Goal: Transaction & Acquisition: Subscribe to service/newsletter

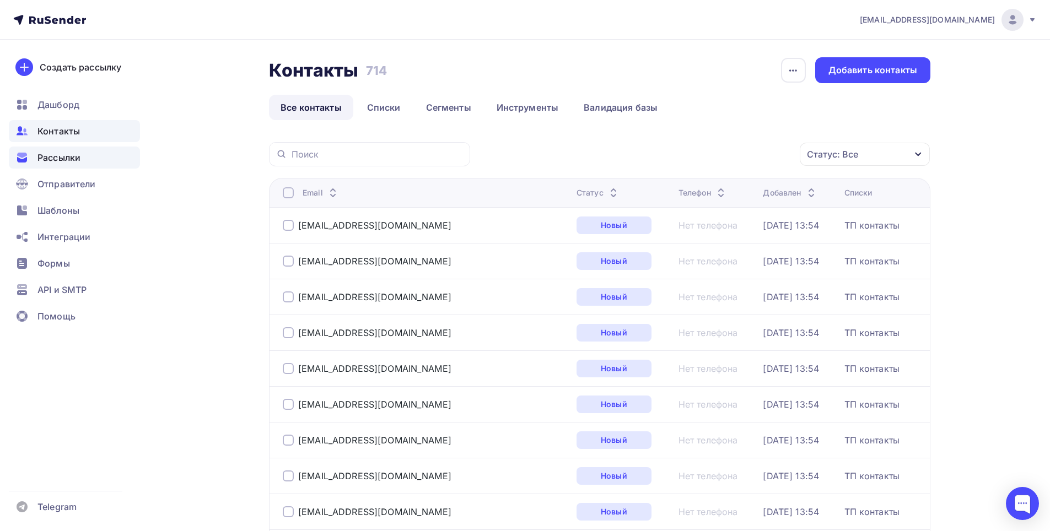
click at [68, 157] on span "Рассылки" at bounding box center [58, 157] width 43 height 13
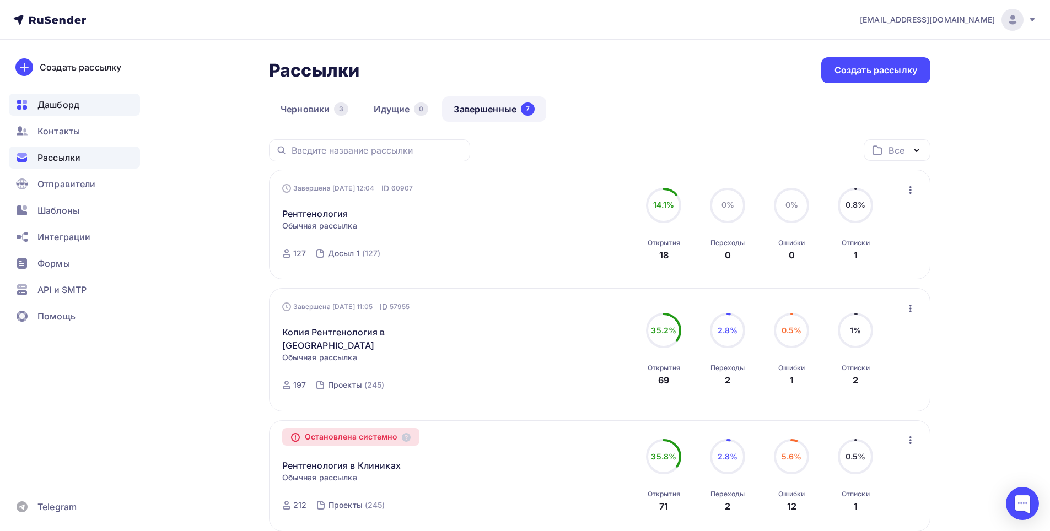
click at [68, 107] on span "Дашборд" at bounding box center [58, 104] width 42 height 13
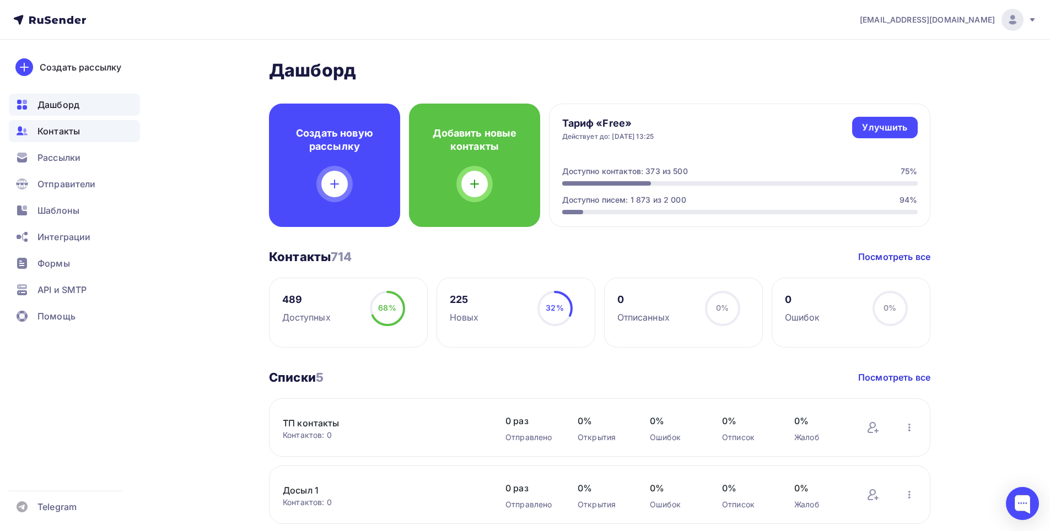
click at [72, 138] on div "Контакты" at bounding box center [74, 131] width 131 height 22
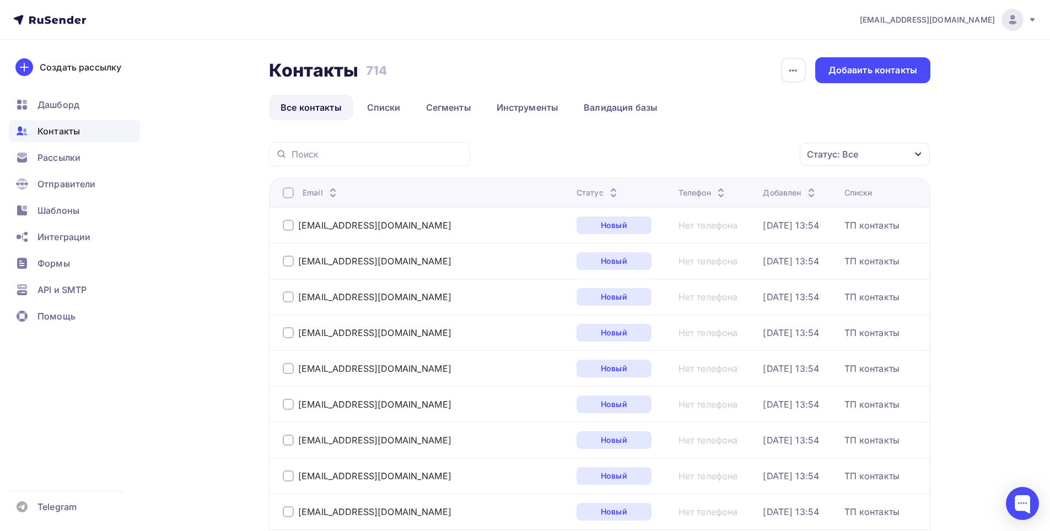
click at [805, 188] on icon at bounding box center [811, 190] width 13 height 13
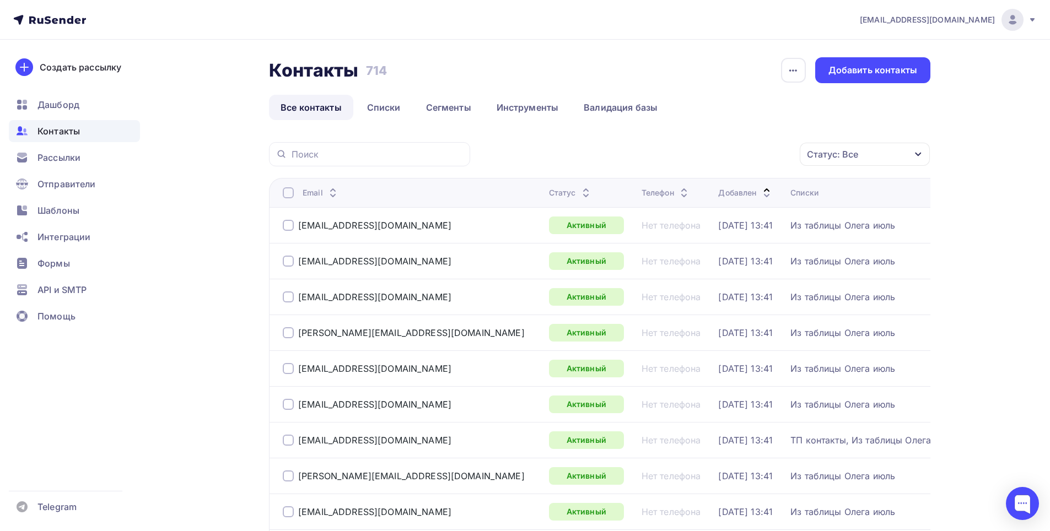
click at [290, 225] on div at bounding box center [288, 225] width 11 height 11
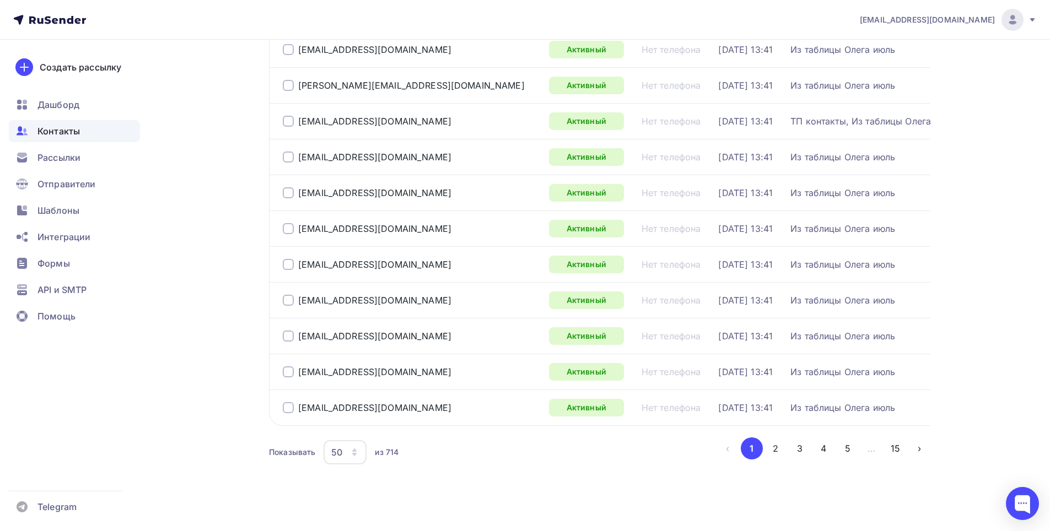
scroll to position [1588, 0]
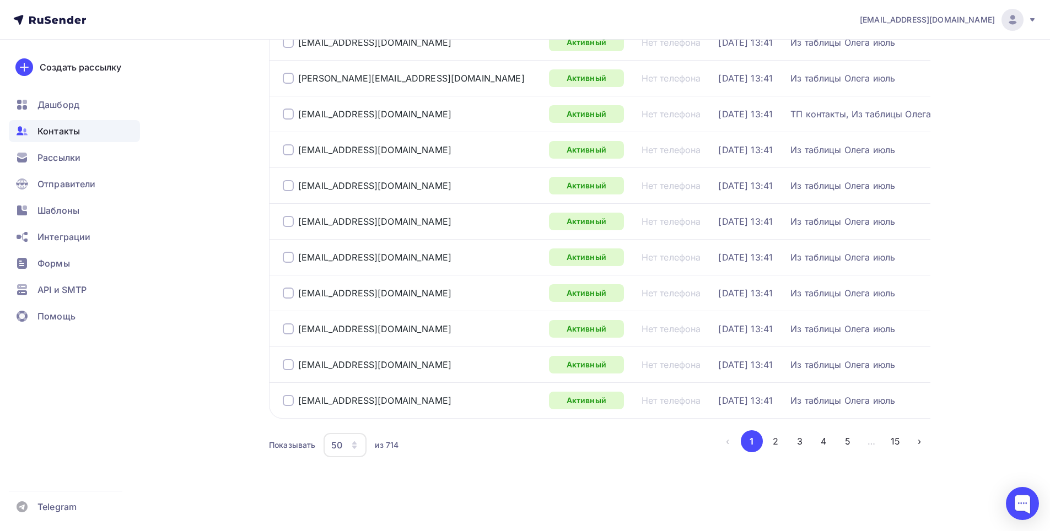
click at [352, 445] on icon "button" at bounding box center [354, 445] width 9 height 9
click at [351, 413] on div "100" at bounding box center [389, 419] width 106 height 13
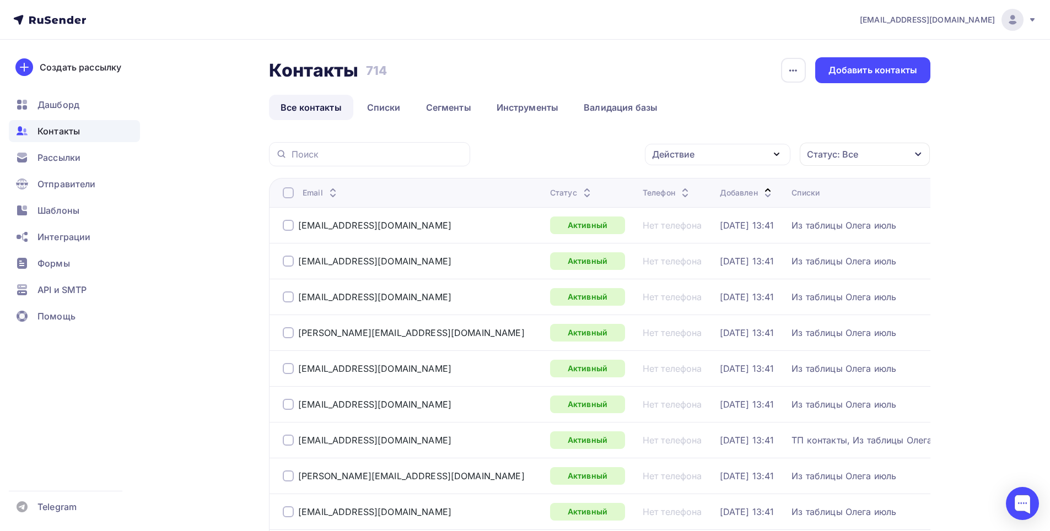
click at [287, 195] on div at bounding box center [288, 192] width 11 height 11
click at [702, 155] on div "Действие" at bounding box center [718, 154] width 146 height 21
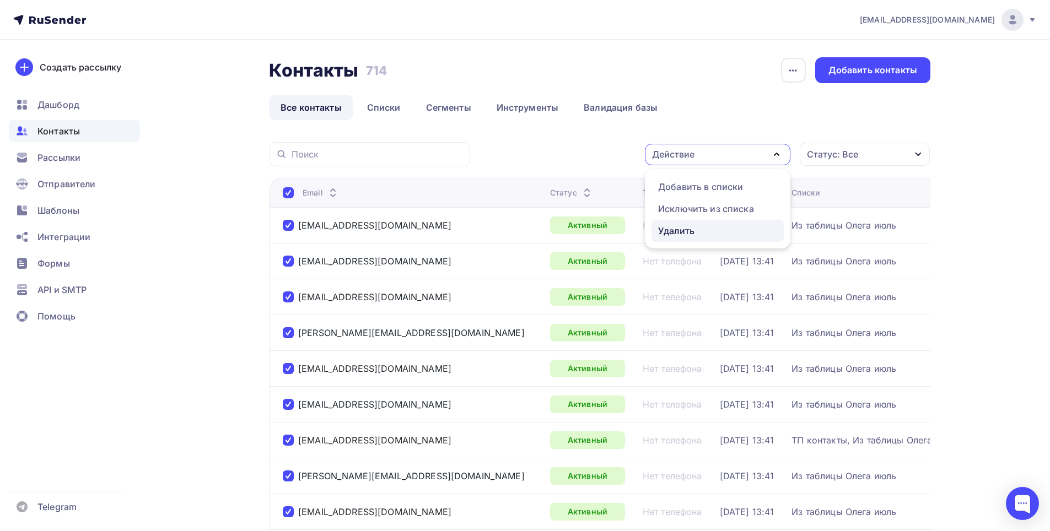
click at [683, 229] on div "Удалить" at bounding box center [676, 230] width 36 height 13
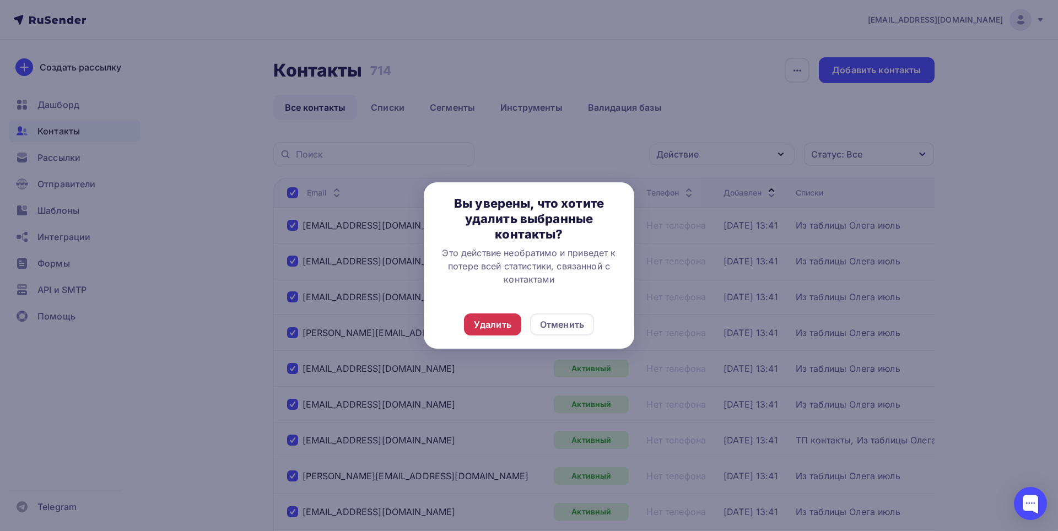
click at [508, 326] on div "Удалить" at bounding box center [492, 324] width 37 height 13
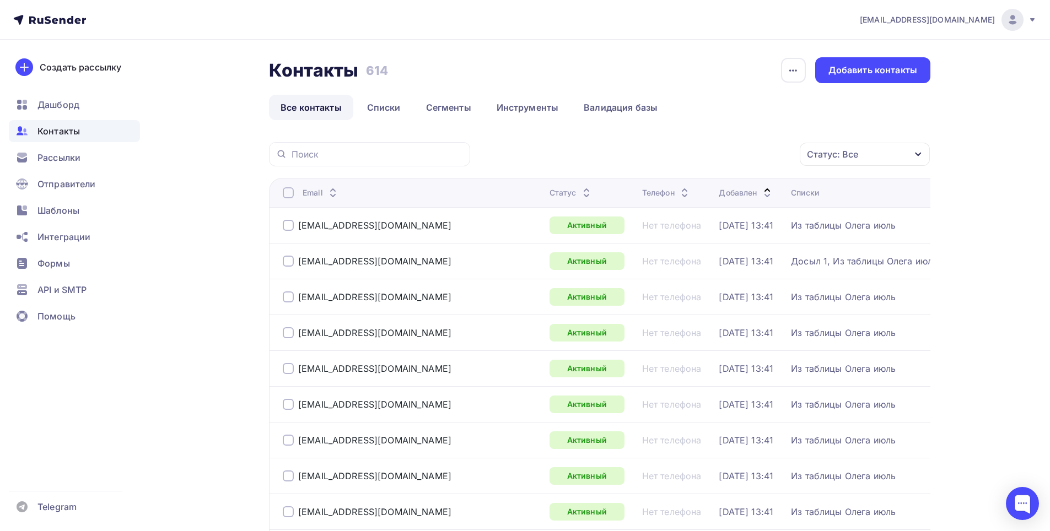
click at [286, 197] on div at bounding box center [288, 192] width 11 height 11
click at [287, 191] on div at bounding box center [288, 192] width 11 height 11
click at [771, 152] on icon "button" at bounding box center [776, 154] width 13 height 13
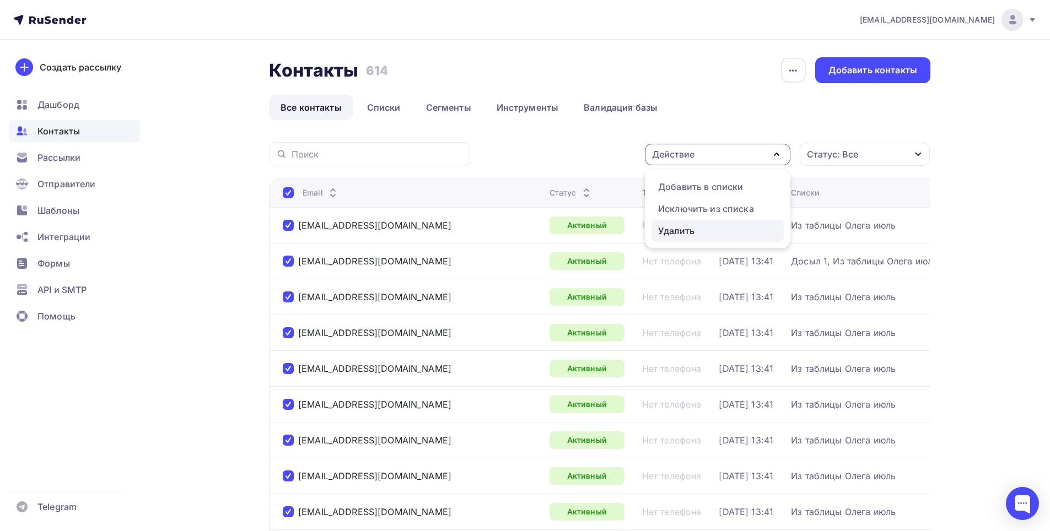
click at [695, 231] on div "Удалить" at bounding box center [717, 230] width 119 height 13
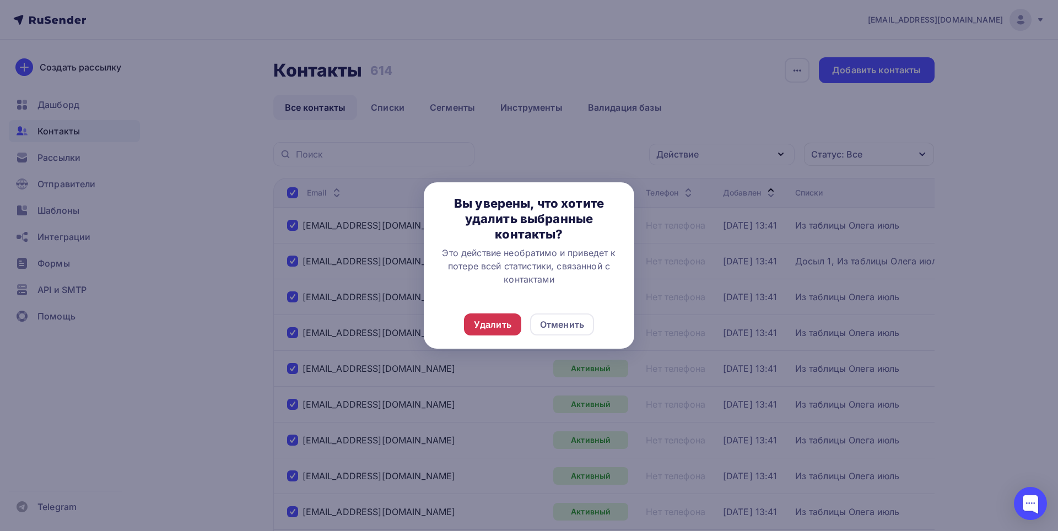
click at [498, 328] on div "Удалить" at bounding box center [492, 324] width 37 height 13
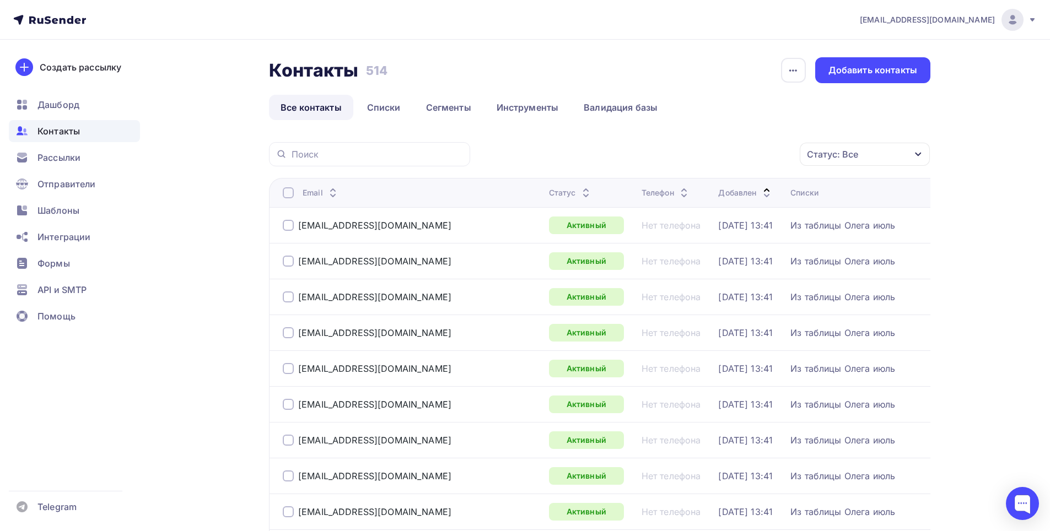
click at [291, 190] on div at bounding box center [288, 192] width 11 height 11
click at [286, 204] on th "Email" at bounding box center [407, 192] width 276 height 29
click at [291, 195] on div at bounding box center [288, 192] width 11 height 11
click at [733, 153] on div "Действие" at bounding box center [718, 154] width 146 height 21
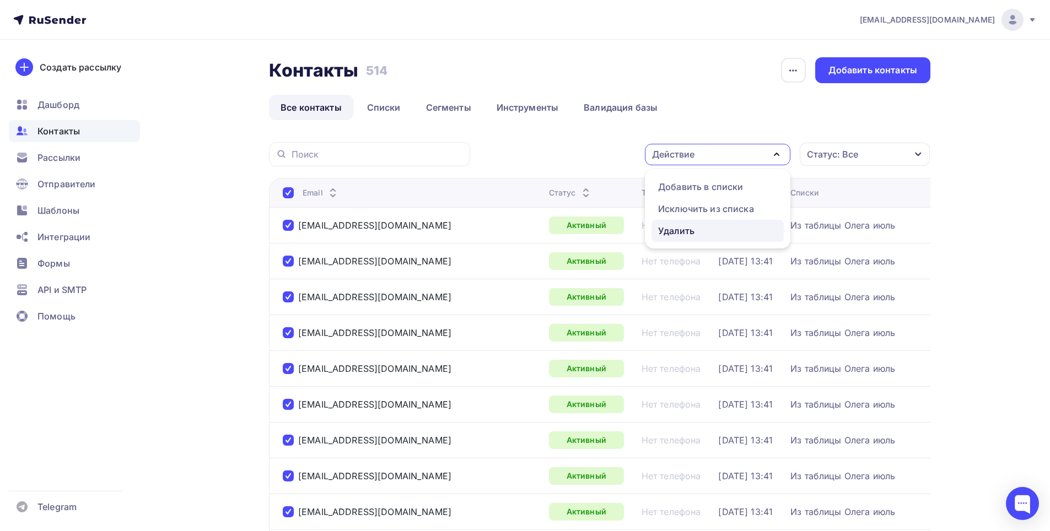
click at [683, 229] on div "Удалить" at bounding box center [676, 230] width 36 height 13
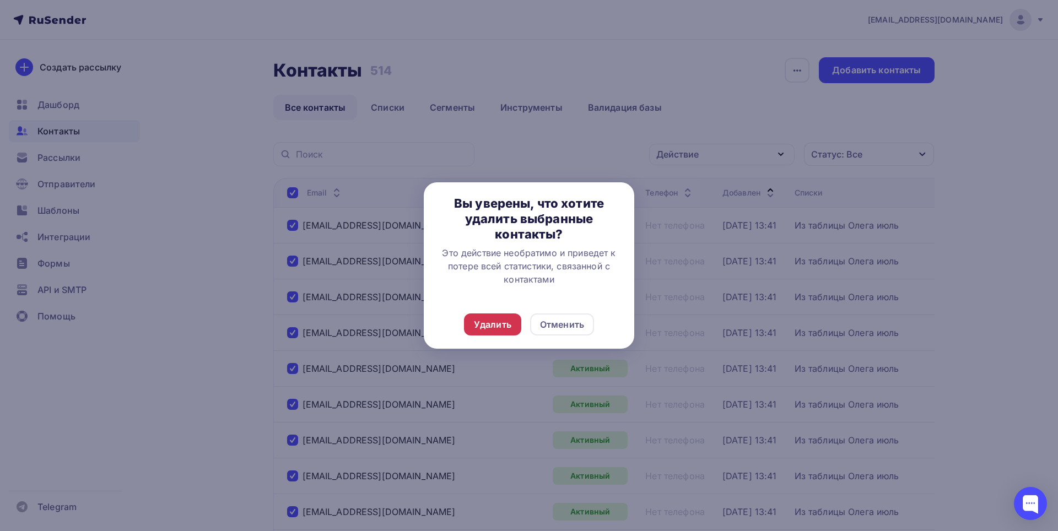
click at [498, 318] on div "Удалить" at bounding box center [492, 324] width 37 height 13
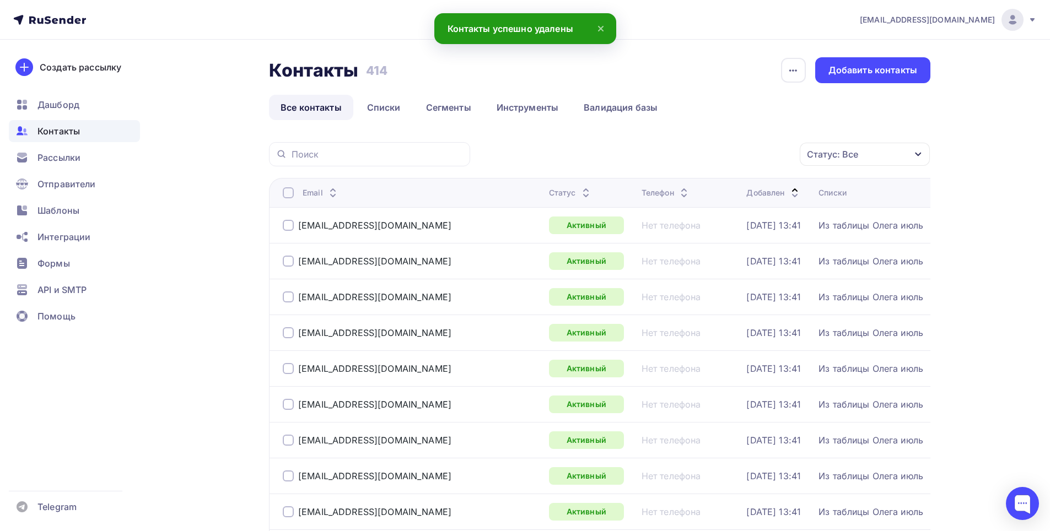
click at [286, 191] on div at bounding box center [288, 192] width 11 height 11
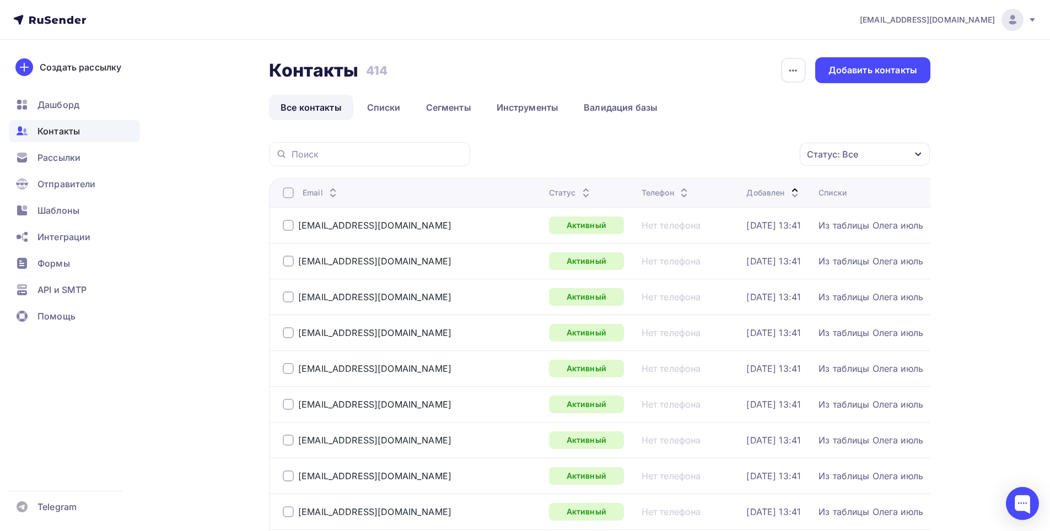
click at [290, 193] on div at bounding box center [288, 192] width 11 height 11
click at [779, 159] on icon "button" at bounding box center [776, 154] width 13 height 13
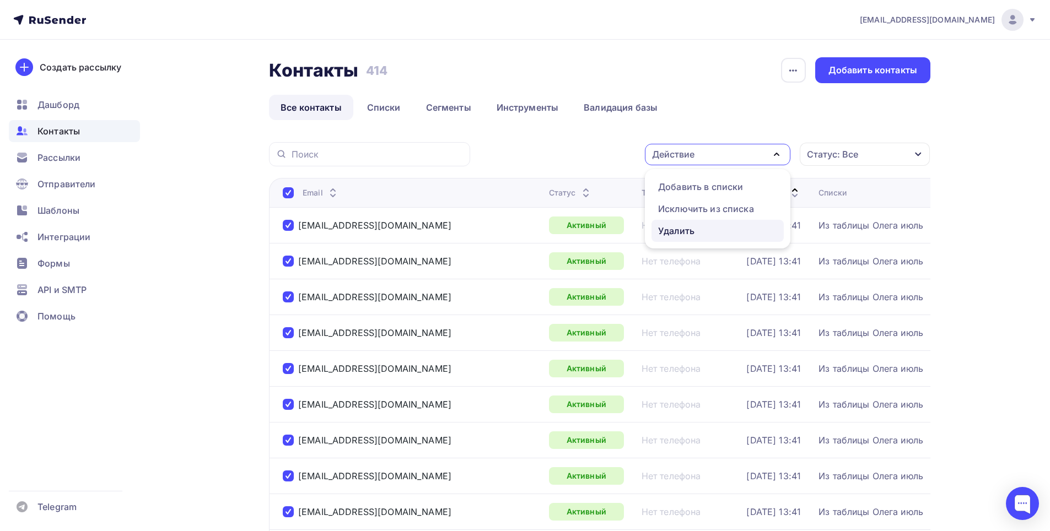
click at [694, 232] on div "Удалить" at bounding box center [676, 230] width 36 height 13
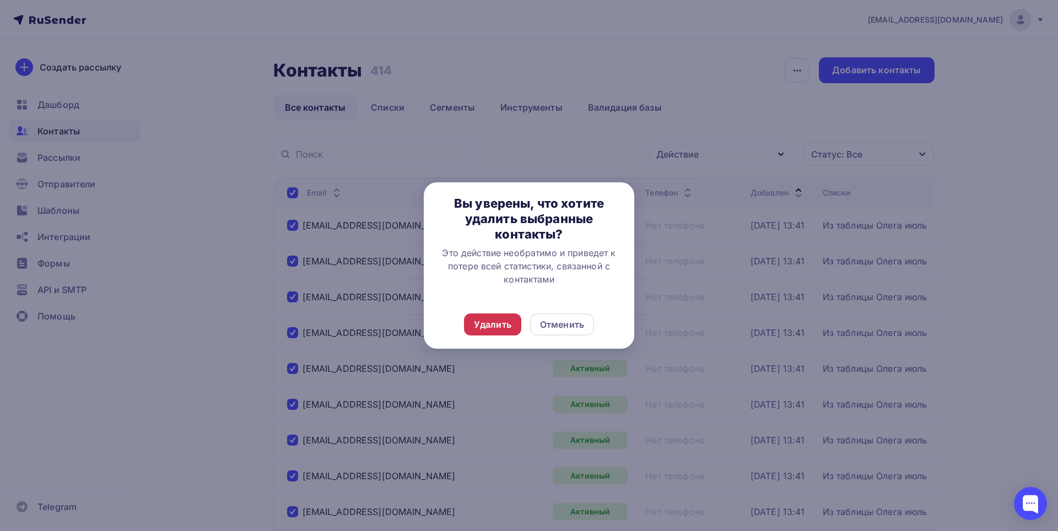
click at [491, 326] on div "Удалить" at bounding box center [492, 324] width 37 height 13
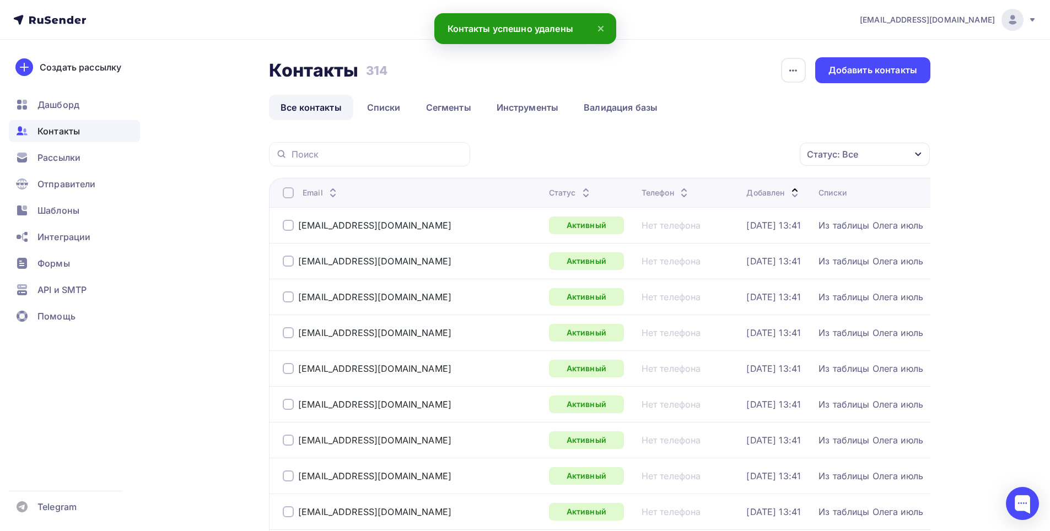
click at [286, 192] on div at bounding box center [288, 192] width 11 height 11
click at [288, 194] on div at bounding box center [288, 192] width 11 height 11
click at [751, 149] on div "Действие" at bounding box center [718, 154] width 146 height 21
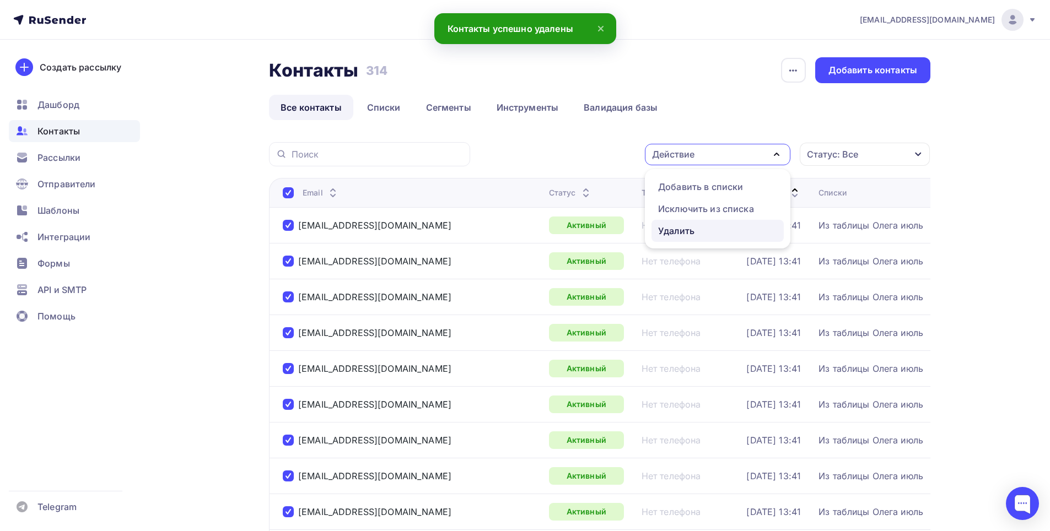
click at [686, 228] on div "Удалить" at bounding box center [676, 230] width 36 height 13
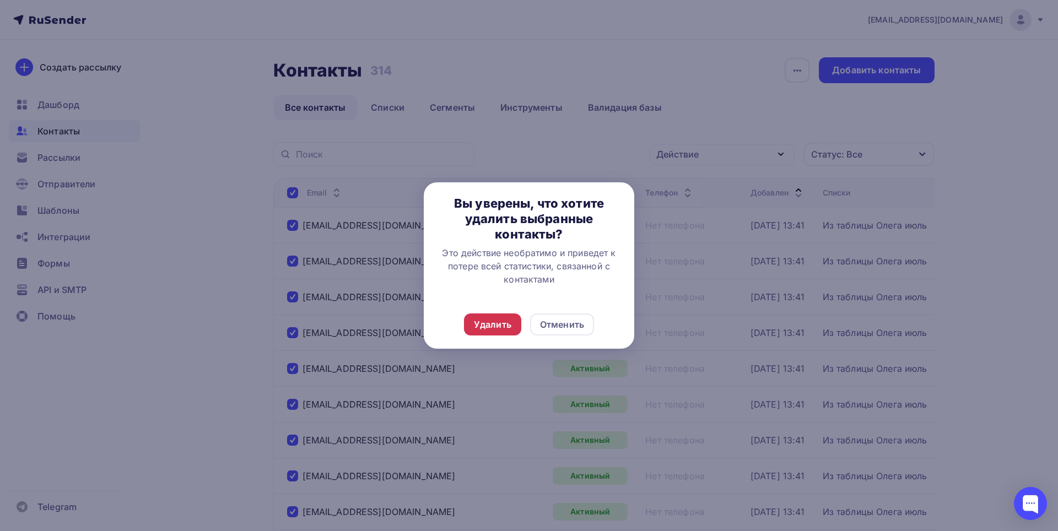
click at [494, 330] on div "Удалить" at bounding box center [492, 324] width 37 height 13
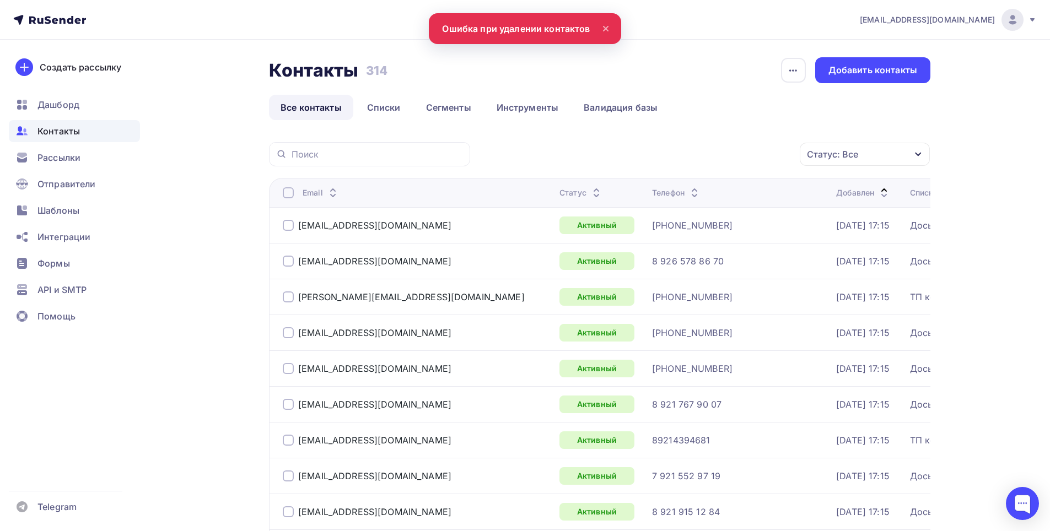
click at [285, 193] on div at bounding box center [288, 192] width 11 height 11
click at [289, 190] on div at bounding box center [288, 192] width 11 height 11
click at [769, 147] on div "Действие" at bounding box center [718, 154] width 146 height 21
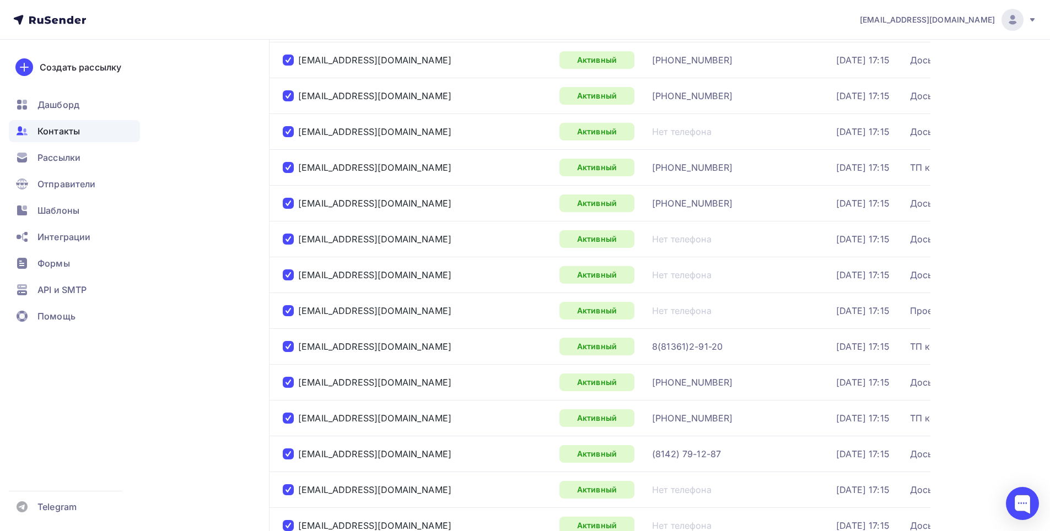
scroll to position [3307, 0]
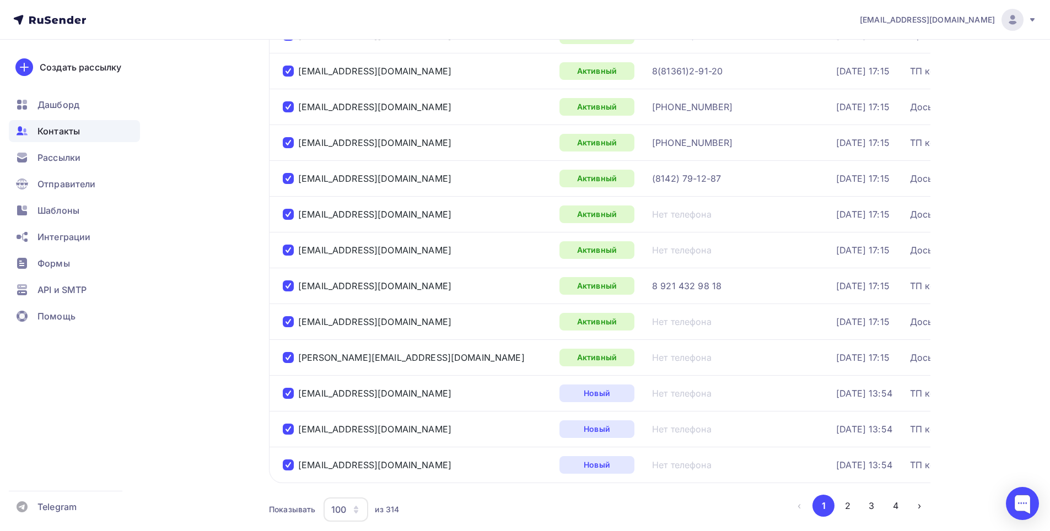
click at [289, 390] on div at bounding box center [288, 393] width 11 height 11
click at [289, 429] on div at bounding box center [288, 429] width 11 height 11
click at [285, 468] on div at bounding box center [288, 465] width 11 height 11
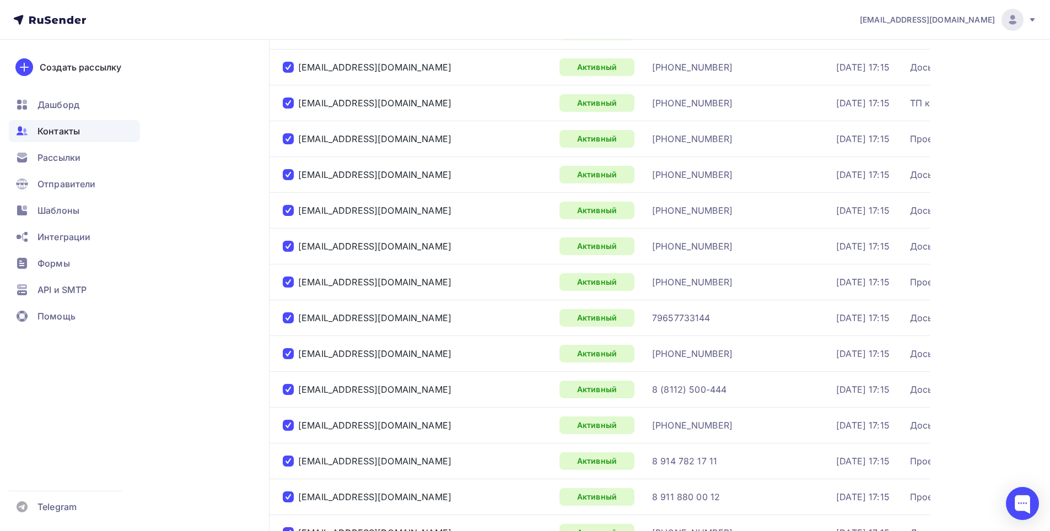
scroll to position [0, 0]
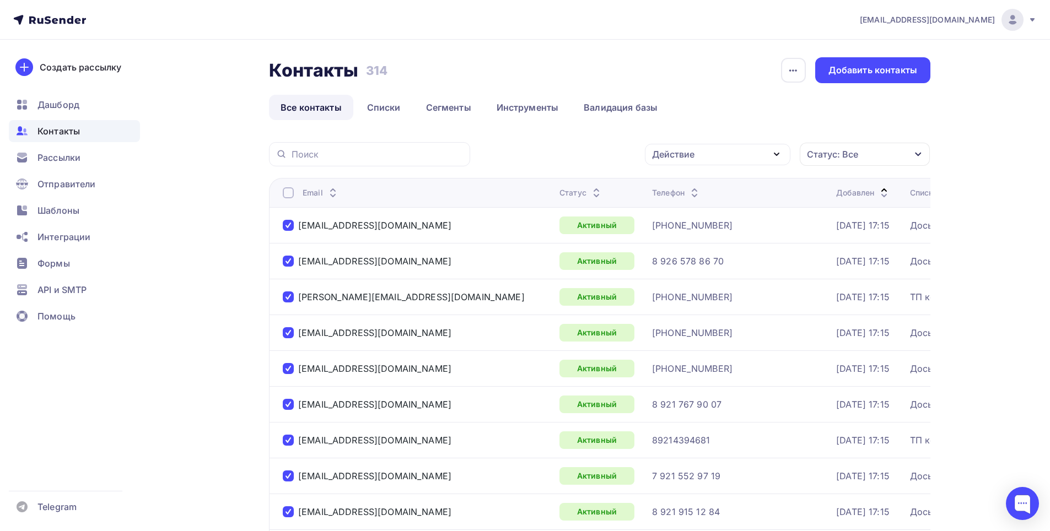
click at [732, 157] on div "Действие" at bounding box center [718, 154] width 146 height 21
click at [700, 229] on div "Удалить" at bounding box center [717, 230] width 119 height 13
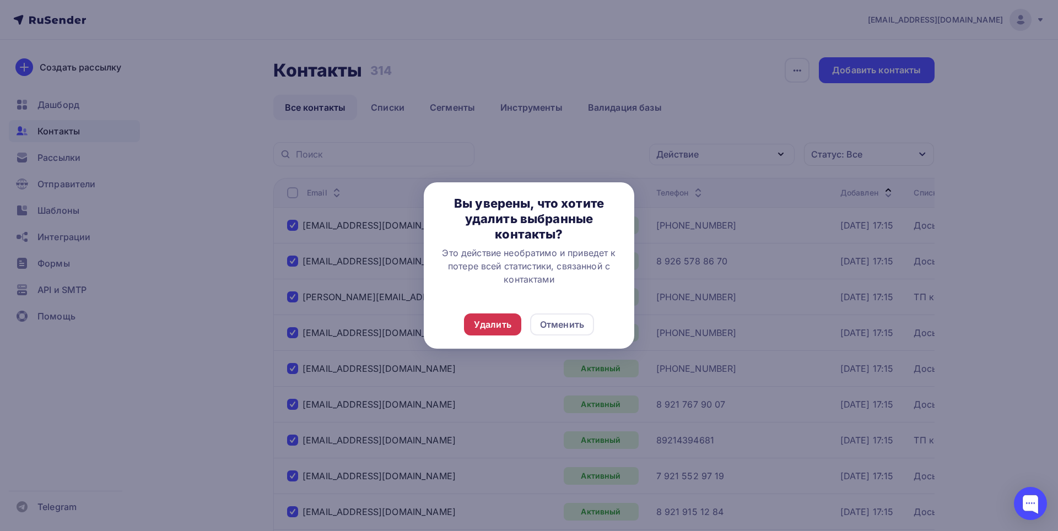
click at [496, 324] on div "Удалить" at bounding box center [492, 324] width 37 height 13
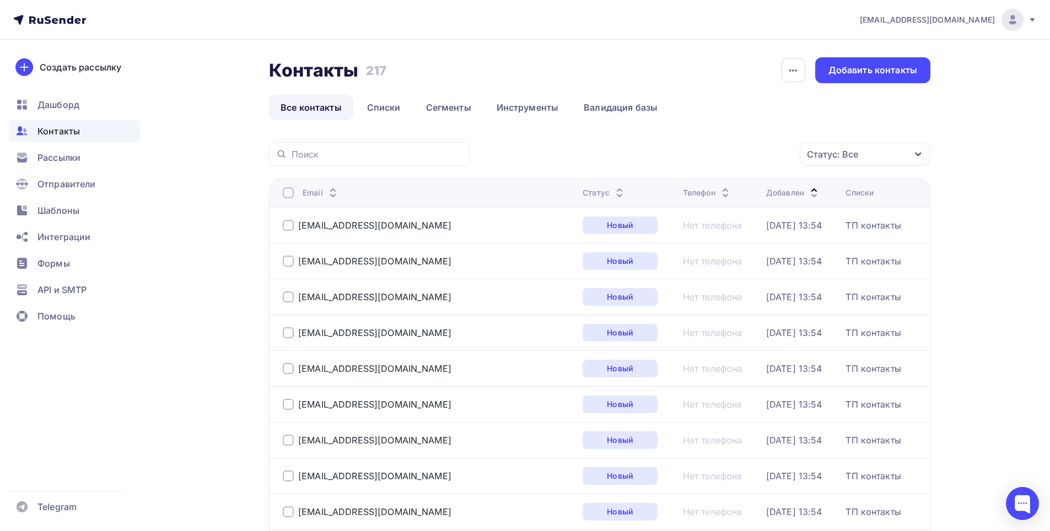
click at [49, 131] on span "Контакты" at bounding box center [58, 131] width 42 height 13
click at [63, 127] on span "Контакты" at bounding box center [58, 131] width 42 height 13
click at [74, 106] on span "Дашборд" at bounding box center [58, 104] width 42 height 13
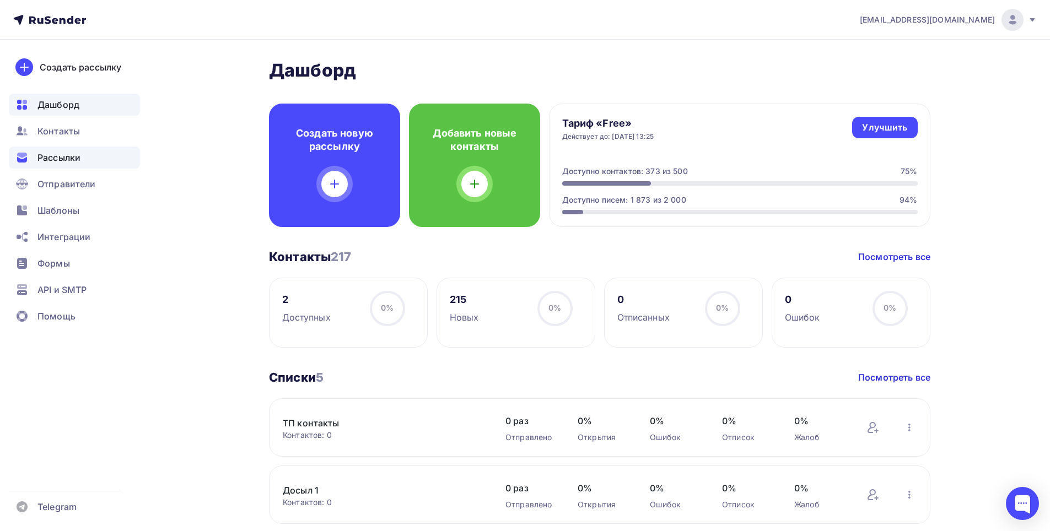
click at [64, 152] on span "Рассылки" at bounding box center [58, 157] width 43 height 13
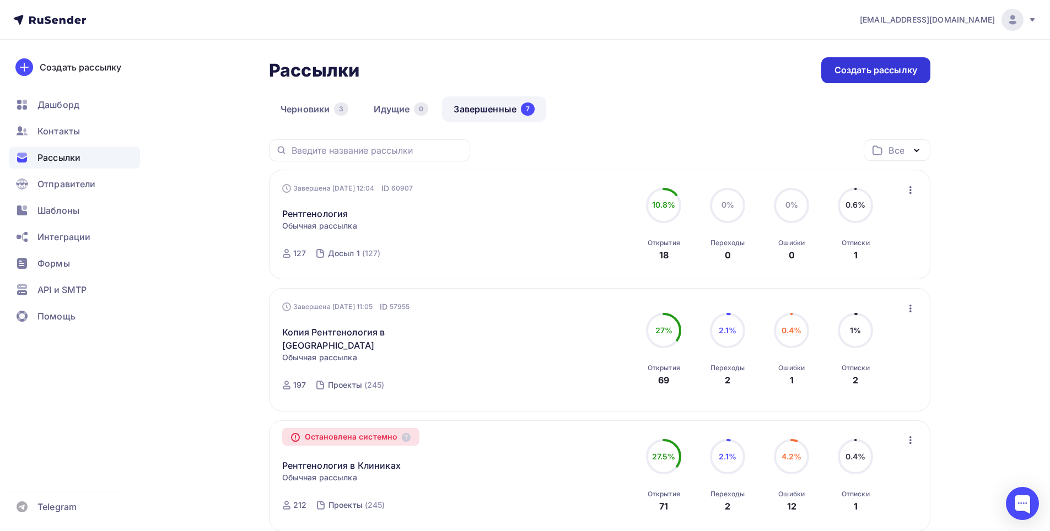
click at [900, 78] on div "Создать рассылку" at bounding box center [875, 70] width 109 height 26
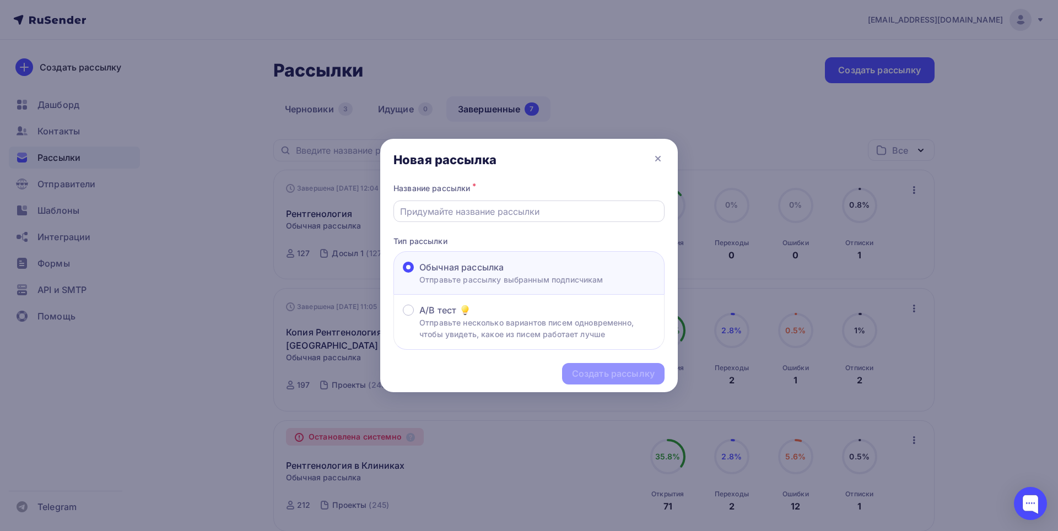
click at [479, 213] on input "text" at bounding box center [529, 211] width 258 height 13
type input "Рентген по ТП"
click at [596, 370] on div "Создать рассылку" at bounding box center [613, 374] width 83 height 13
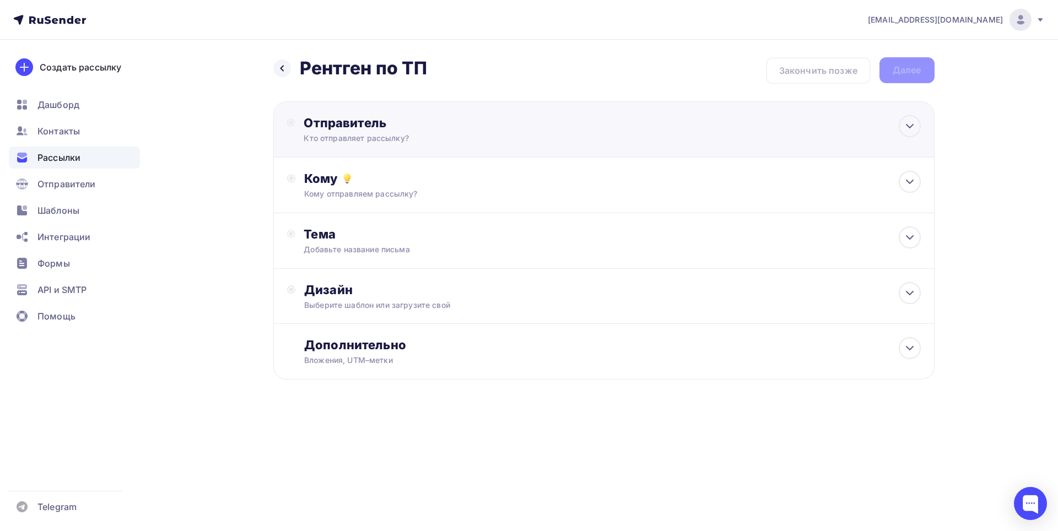
click at [438, 126] on div "Отправитель" at bounding box center [423, 122] width 239 height 15
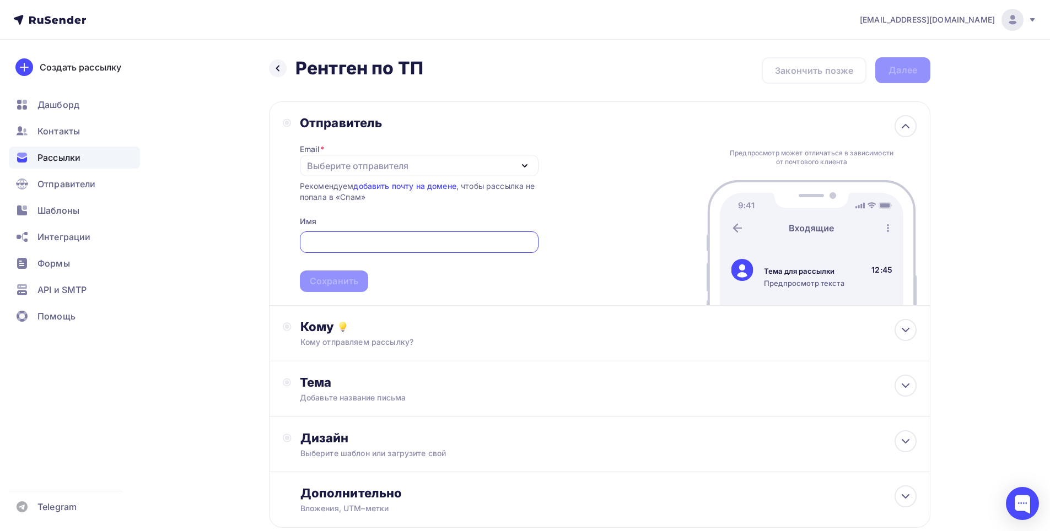
click at [531, 161] on div "Выберите отправителя" at bounding box center [419, 165] width 239 height 21
click at [385, 203] on div "[EMAIL_ADDRESS][DOMAIN_NAME]" at bounding box center [390, 197] width 155 height 13
click at [395, 236] on input "text" at bounding box center [419, 242] width 226 height 13
type input "Ц"
type input "ЦентрИОН"
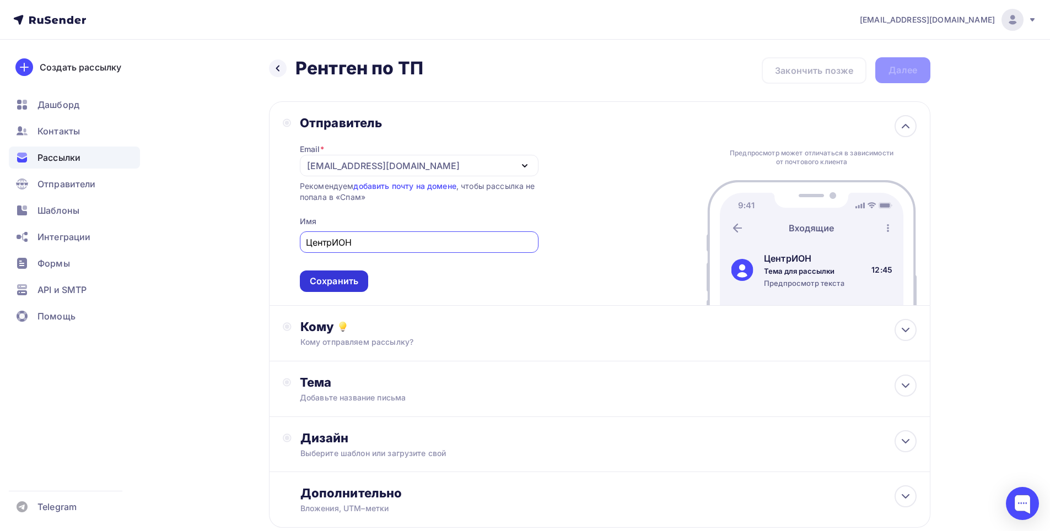
click at [330, 281] on div "Сохранить" at bounding box center [334, 281] width 49 height 13
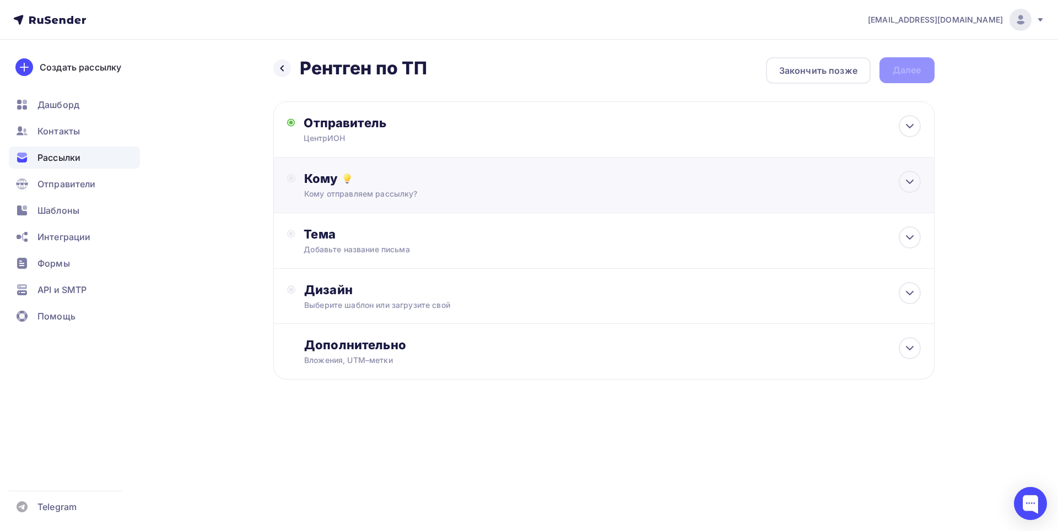
click at [363, 182] on div "Кому" at bounding box center [612, 178] width 616 height 15
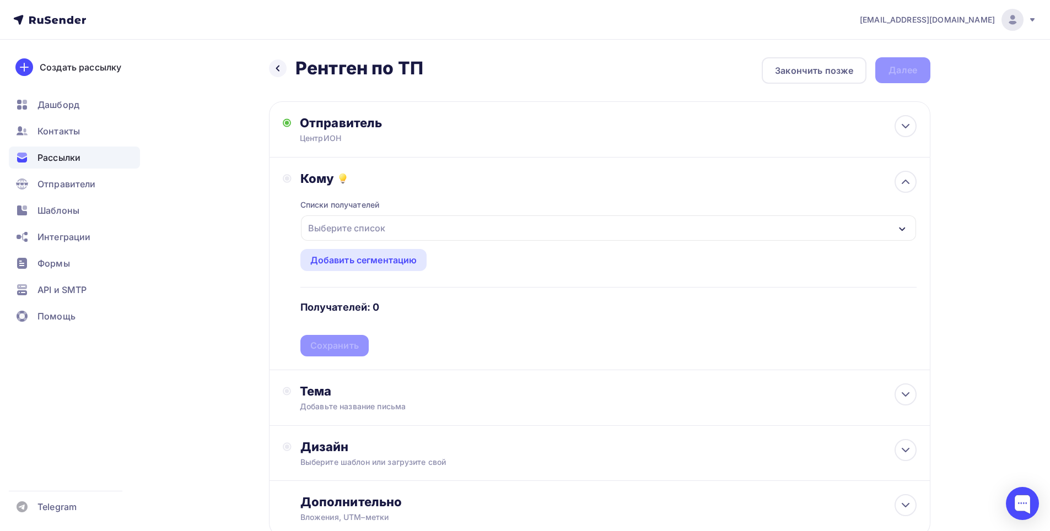
click at [372, 228] on div "Выберите список" at bounding box center [347, 228] width 86 height 20
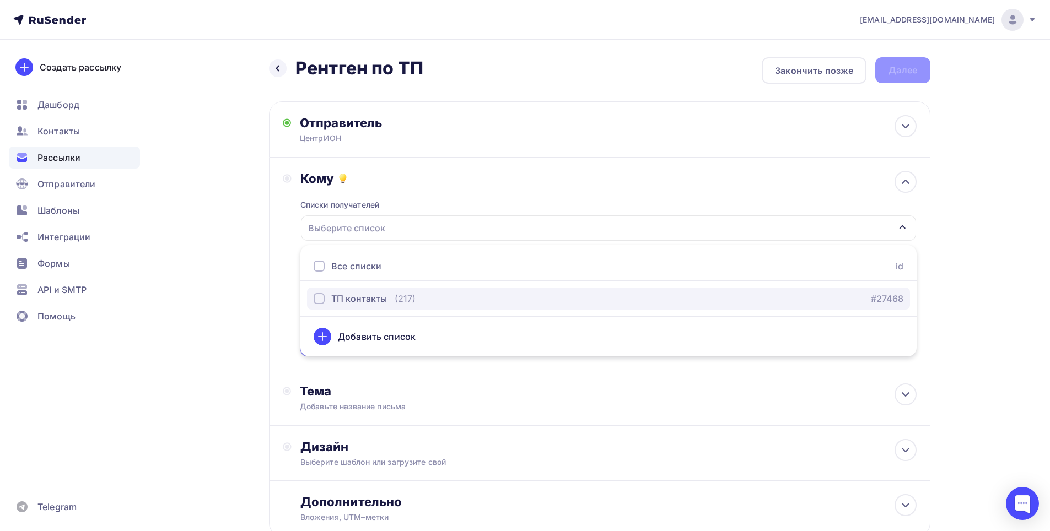
click at [343, 294] on div "ТП контакты" at bounding box center [359, 298] width 56 height 13
click at [990, 317] on div "[EMAIL_ADDRESS][DOMAIN_NAME] Аккаунт Тарифы Выйти Создать рассылку [GEOGRAPHIC_…" at bounding box center [525, 304] width 1050 height 608
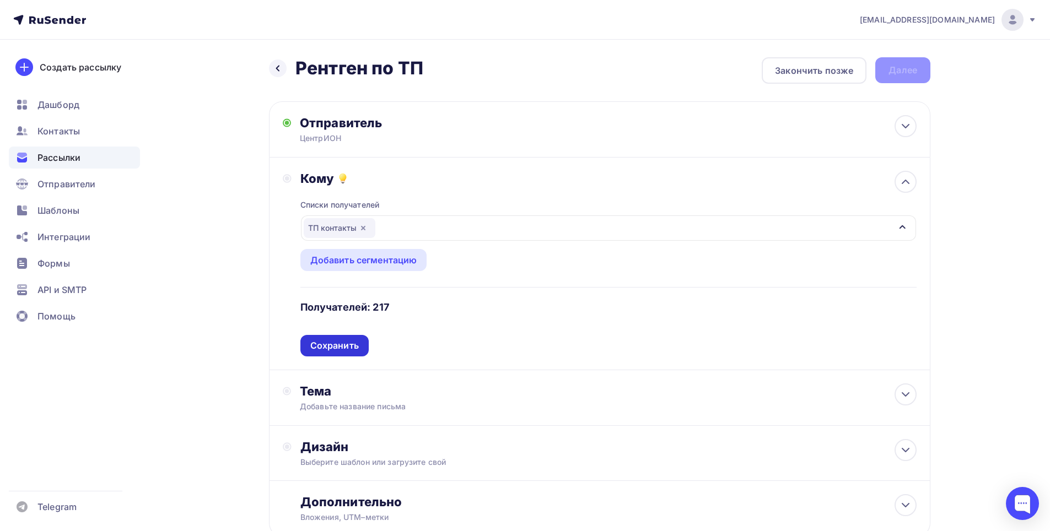
click at [338, 343] on div "Сохранить" at bounding box center [334, 346] width 49 height 13
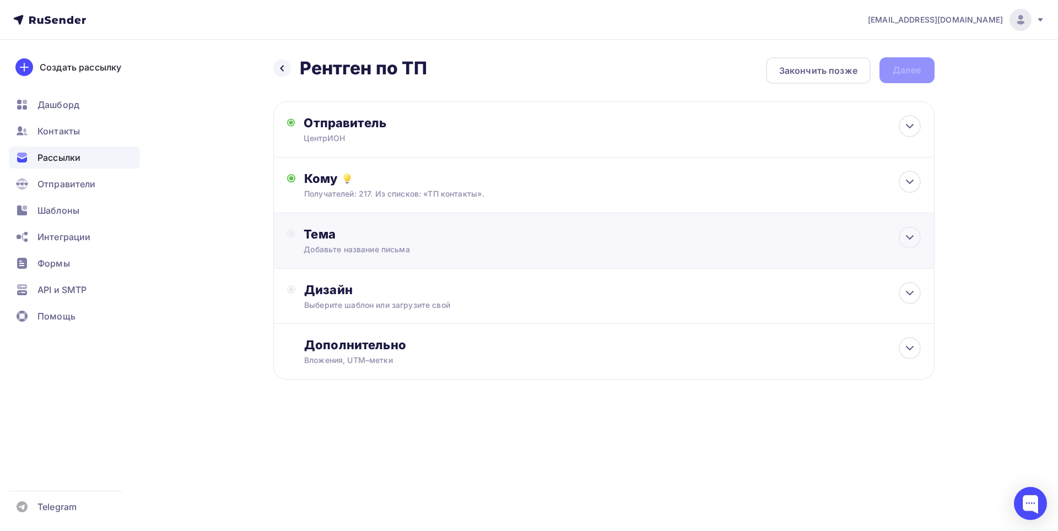
click at [381, 257] on div "Тема Добавьте название письма Тема * Рекомендуем использовать не более 150 симв…" at bounding box center [603, 241] width 661 height 56
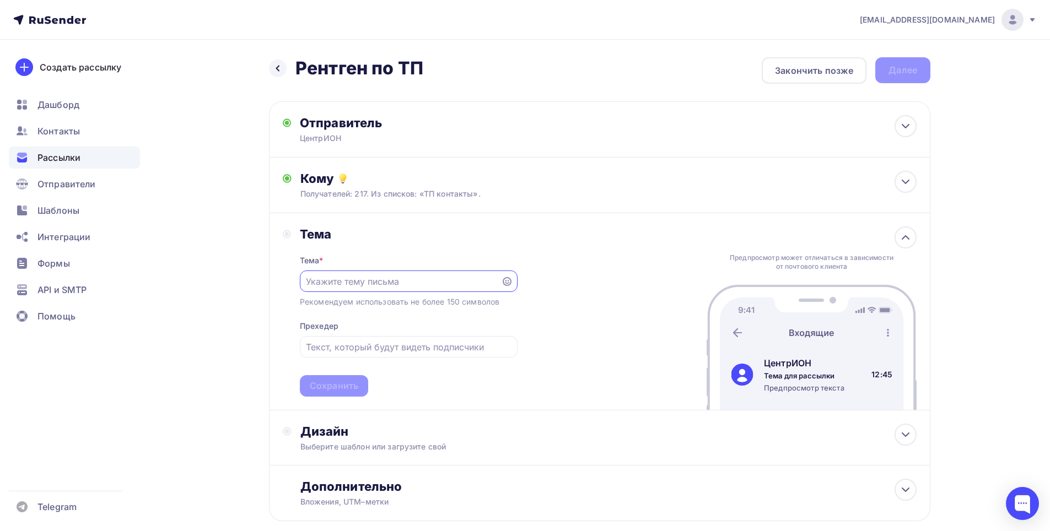
click at [375, 282] on input "text" at bounding box center [400, 281] width 188 height 13
type input "НОВЫЙ СанПин в сентябре!"
click at [433, 346] on input "text" at bounding box center [408, 347] width 205 height 13
drag, startPoint x: 375, startPoint y: 354, endPoint x: 367, endPoint y: 352, distance: 8.2
click at [374, 353] on div at bounding box center [409, 346] width 218 height 21
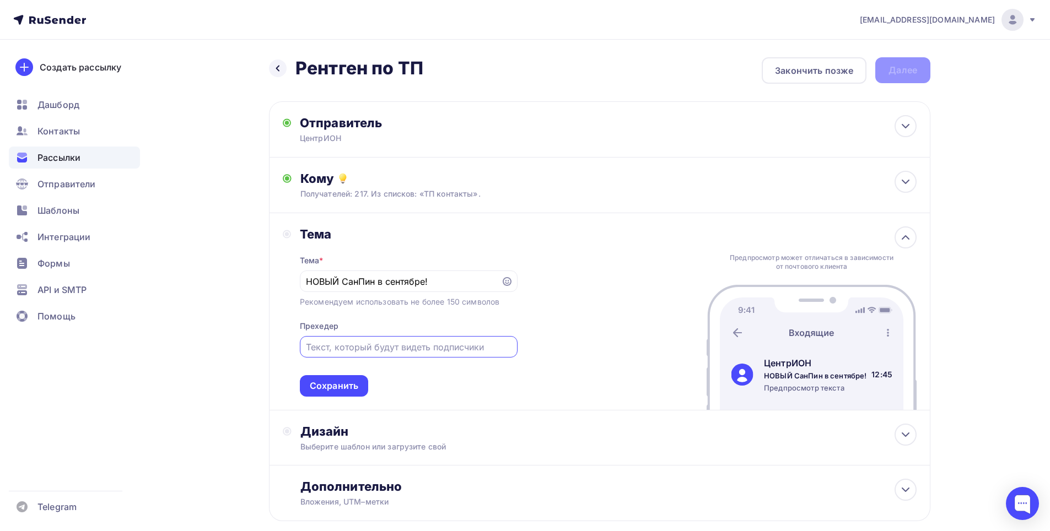
paste input "СанПиН 2.6.4115-25 «Санитарно-эпидемиологические требования в области радиацион…"
type input "СанПиН 2.6.4115-25 «Санитарно-эпидемиологические требования в области радиацион…"
click at [596, 369] on div "Тема Тема * НОВЫЙ СанПин в сентябре! Рекомендуем использовать не более 150 симв…" at bounding box center [599, 311] width 661 height 197
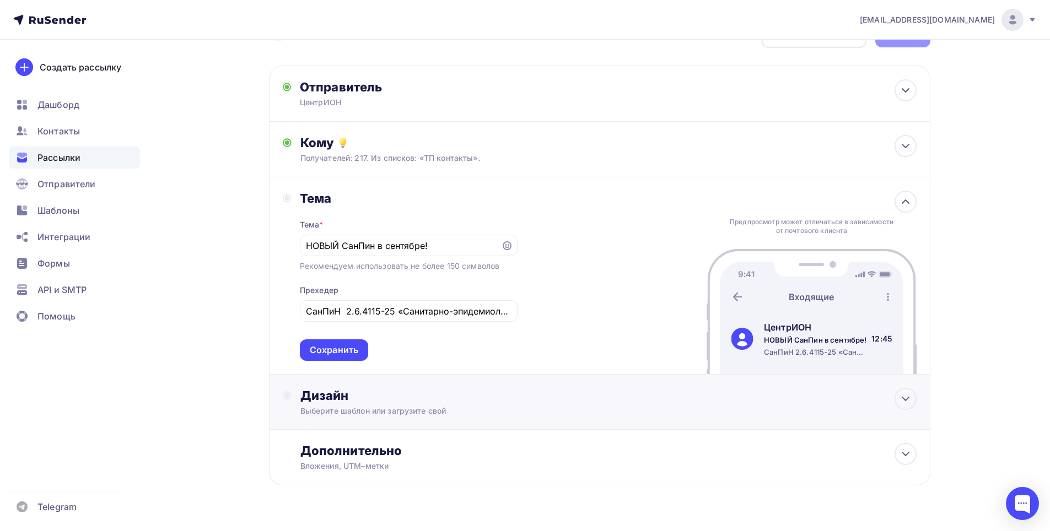
scroll to position [55, 0]
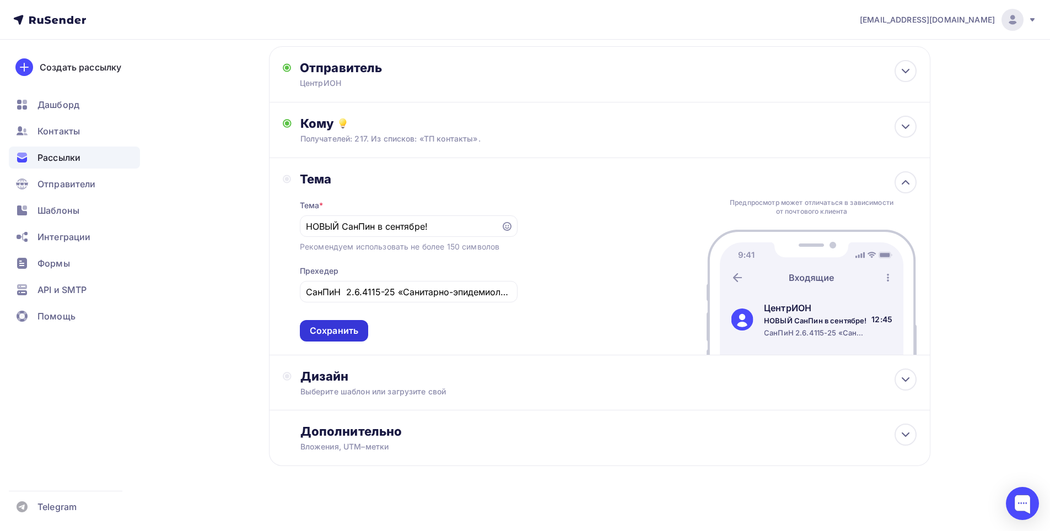
click at [344, 336] on div "Сохранить" at bounding box center [334, 331] width 49 height 13
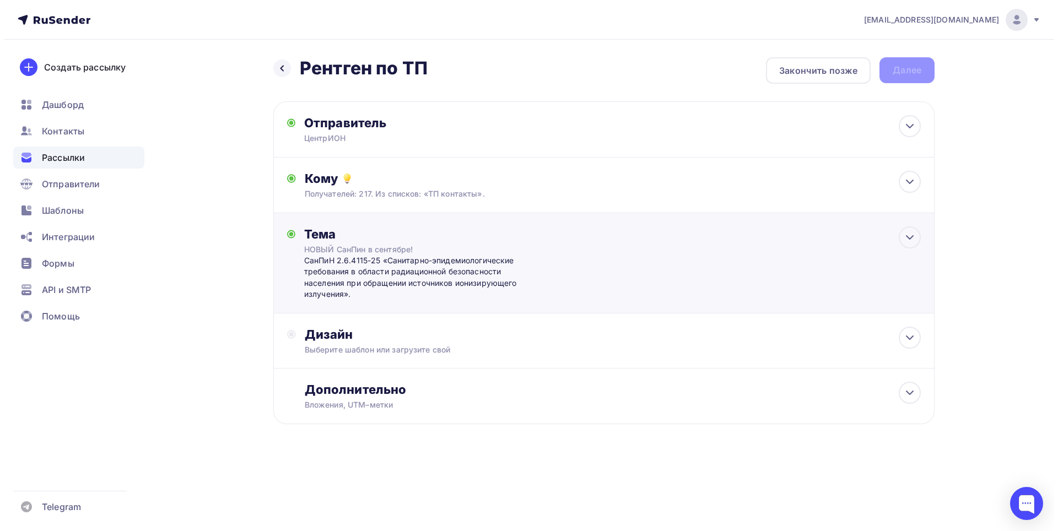
scroll to position [0, 0]
click at [376, 338] on div "Дизайн" at bounding box center [612, 334] width 616 height 15
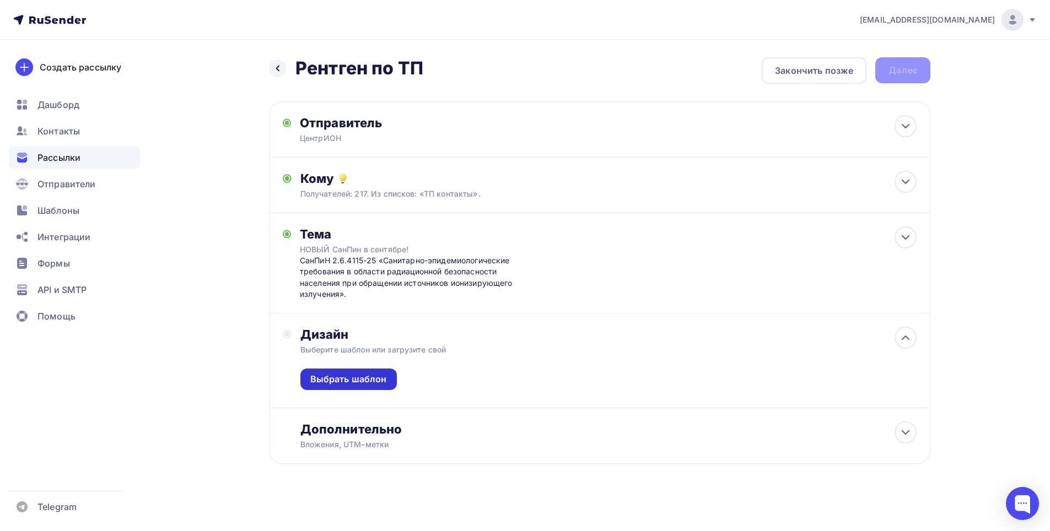
click at [372, 374] on div "Выбрать шаблон" at bounding box center [348, 379] width 77 height 13
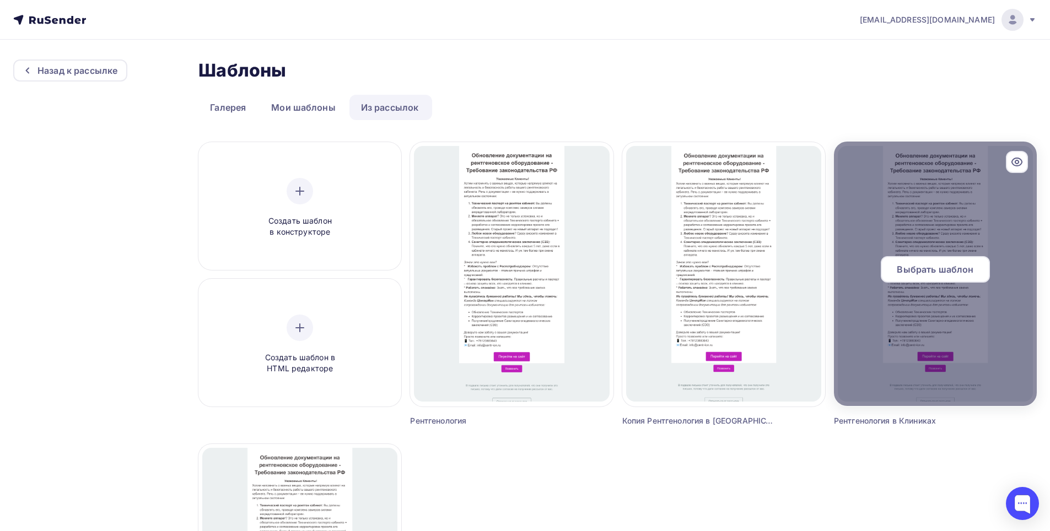
click at [1015, 158] on icon at bounding box center [1017, 162] width 10 height 8
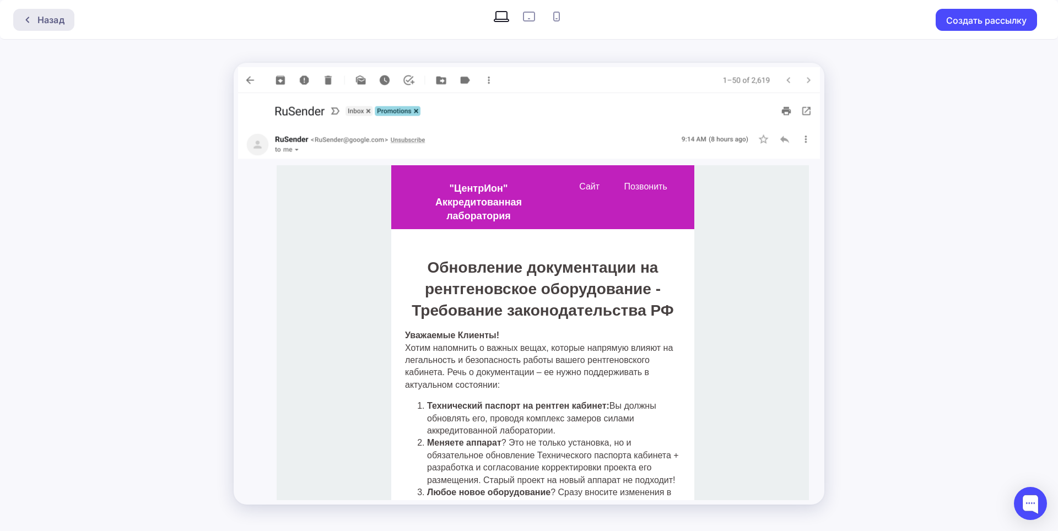
click at [41, 14] on div "Назад" at bounding box center [50, 19] width 27 height 13
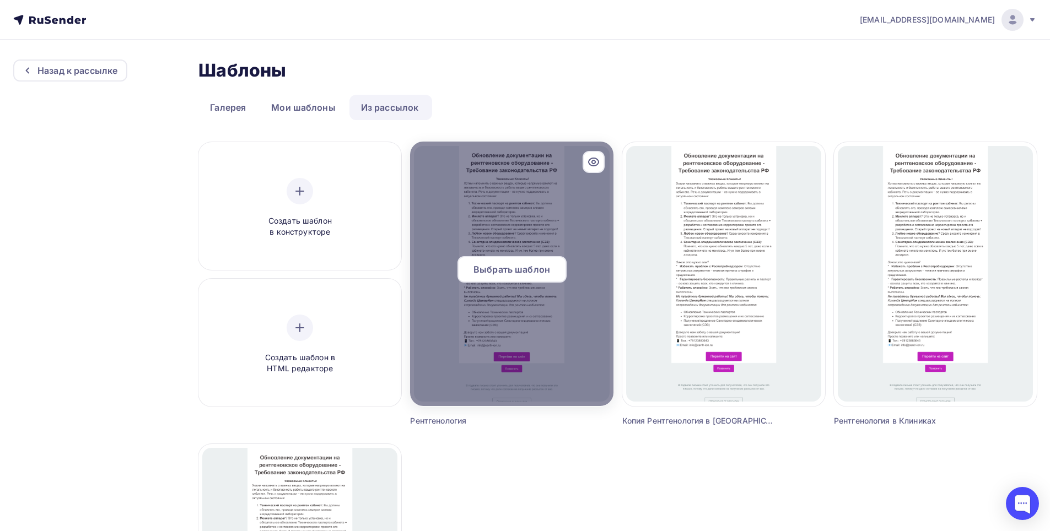
click at [596, 150] on div "Выбрать шаблон" at bounding box center [511, 274] width 195 height 256
click at [595, 160] on icon at bounding box center [593, 161] width 13 height 13
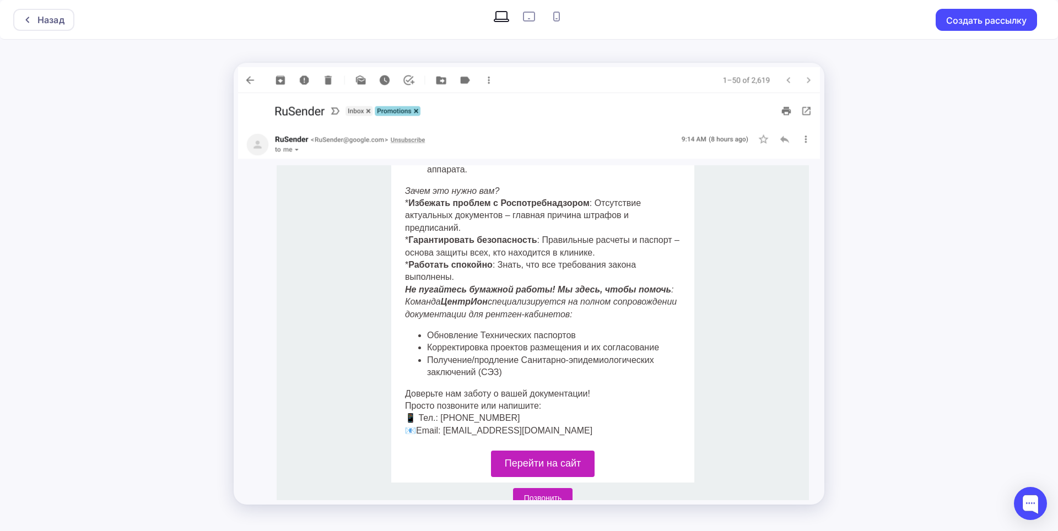
scroll to position [496, 0]
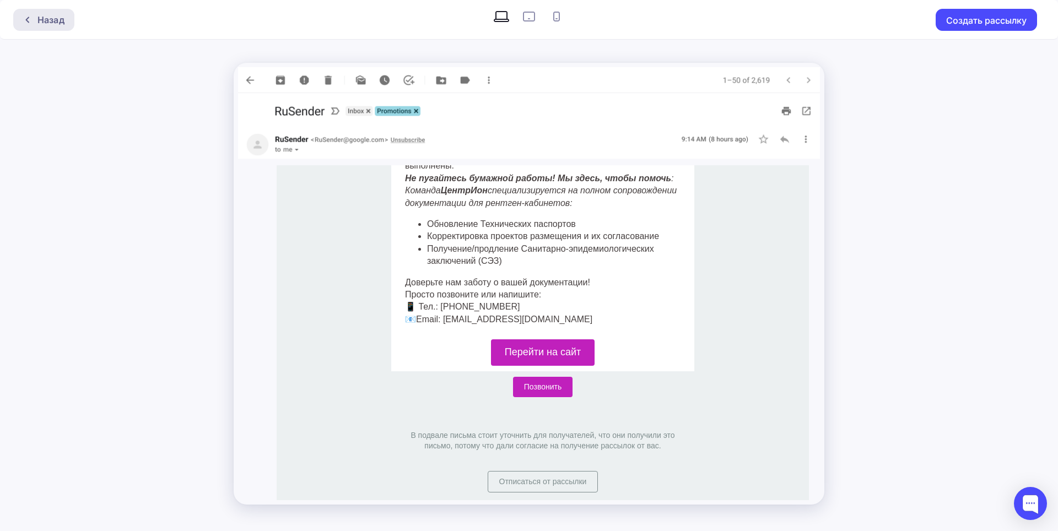
click at [33, 16] on div at bounding box center [30, 19] width 14 height 9
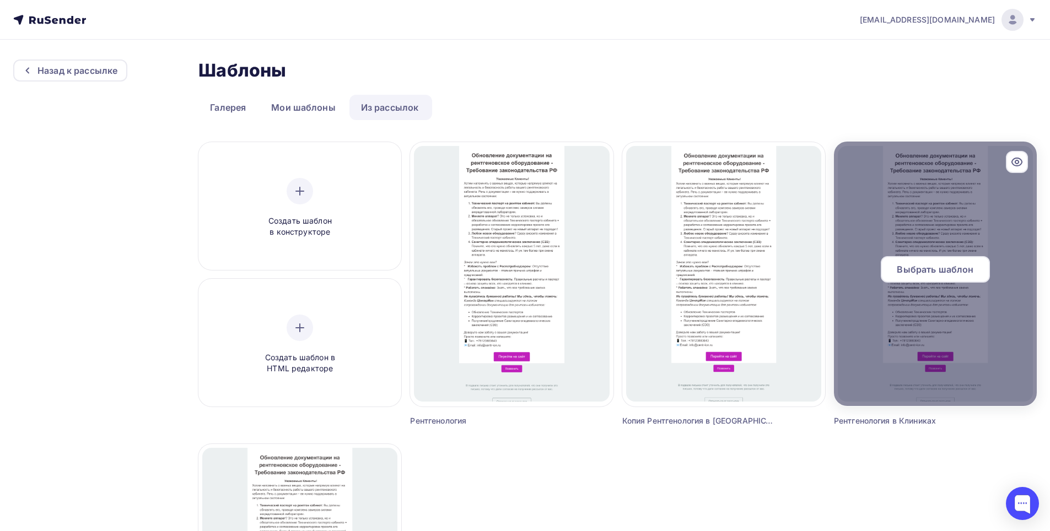
click at [1022, 161] on icon at bounding box center [1016, 161] width 13 height 13
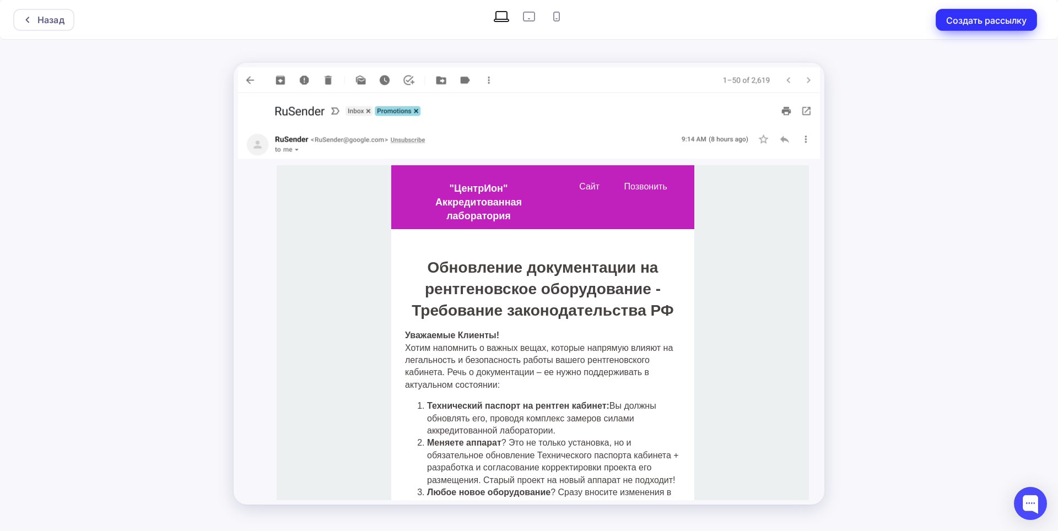
click at [992, 22] on button "Создать рассылку" at bounding box center [986, 20] width 101 height 22
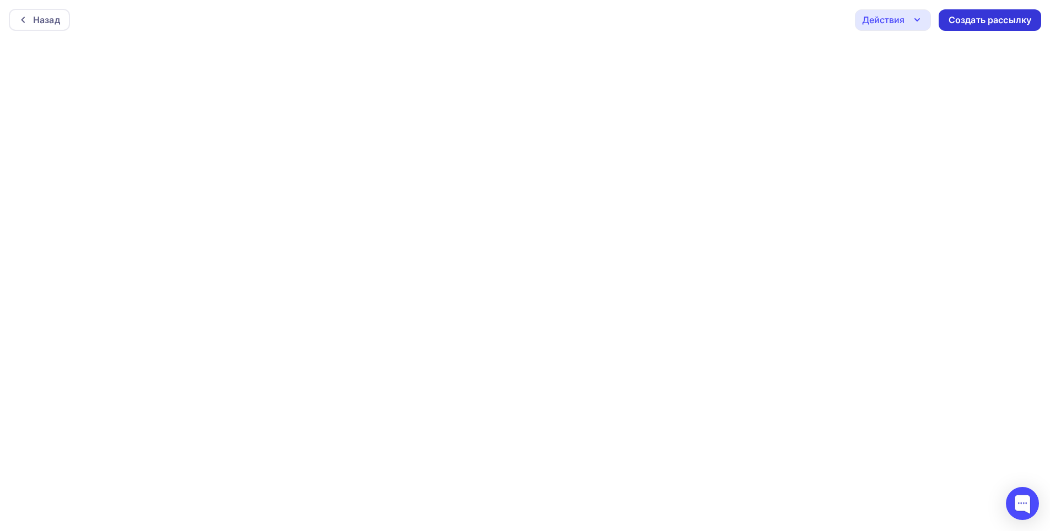
click at [996, 20] on div "Создать рассылку" at bounding box center [990, 20] width 83 height 13
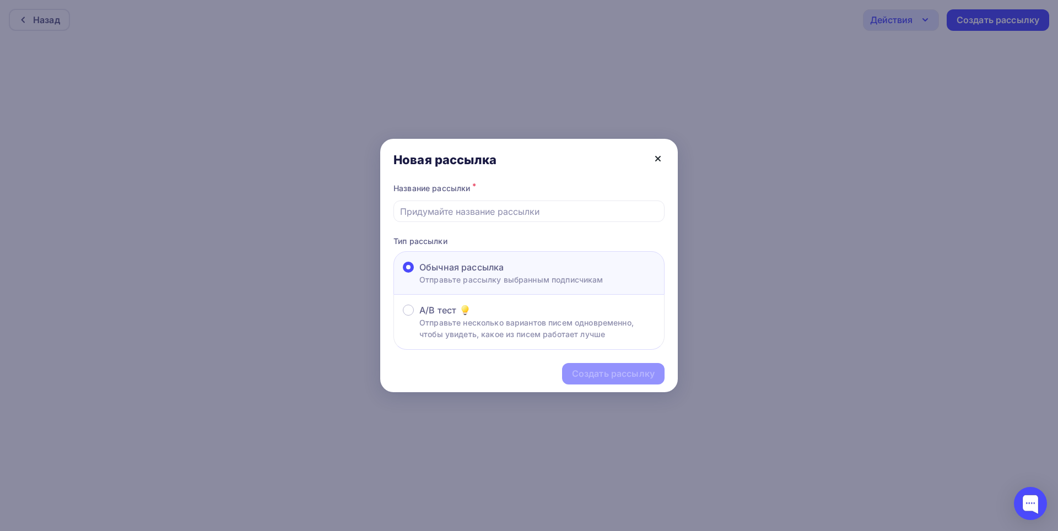
click at [660, 155] on icon at bounding box center [657, 158] width 13 height 13
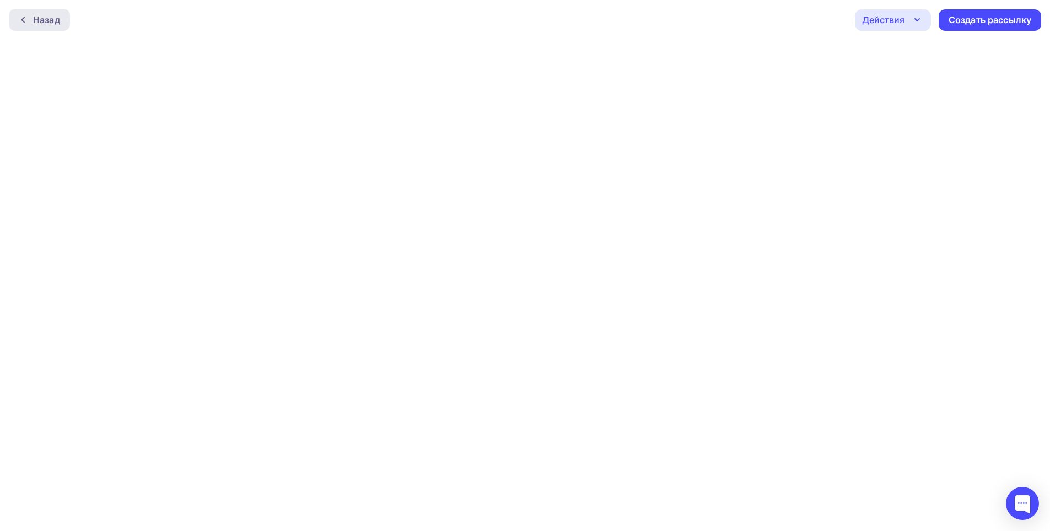
click at [25, 13] on div "Назад" at bounding box center [39, 20] width 61 height 22
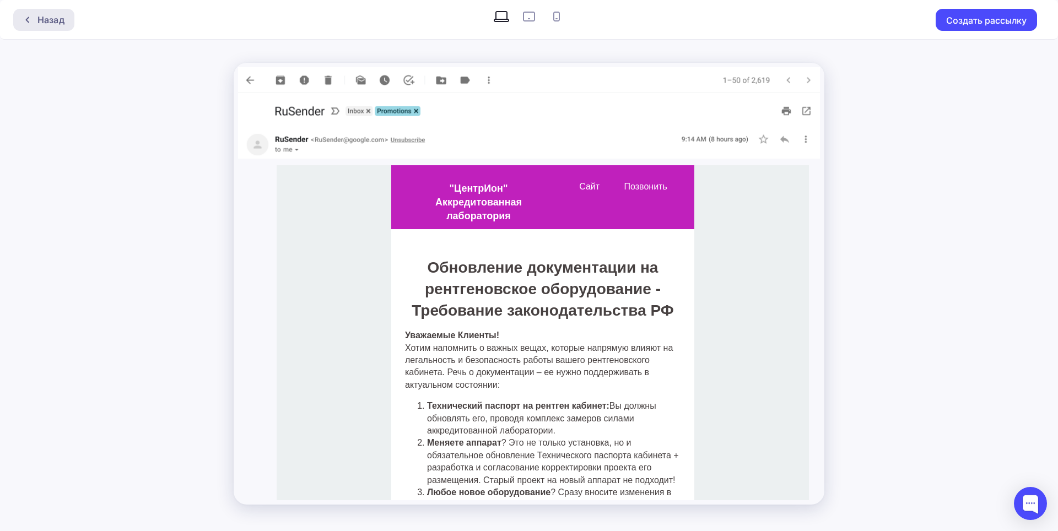
click at [39, 20] on div "Назад" at bounding box center [50, 19] width 27 height 13
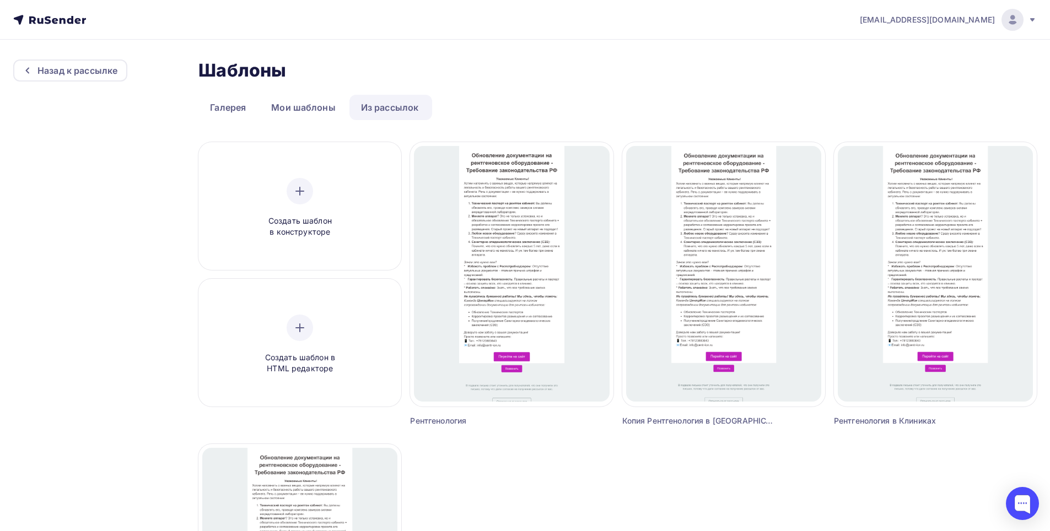
click at [39, 20] on icon at bounding box center [40, 21] width 6 height 6
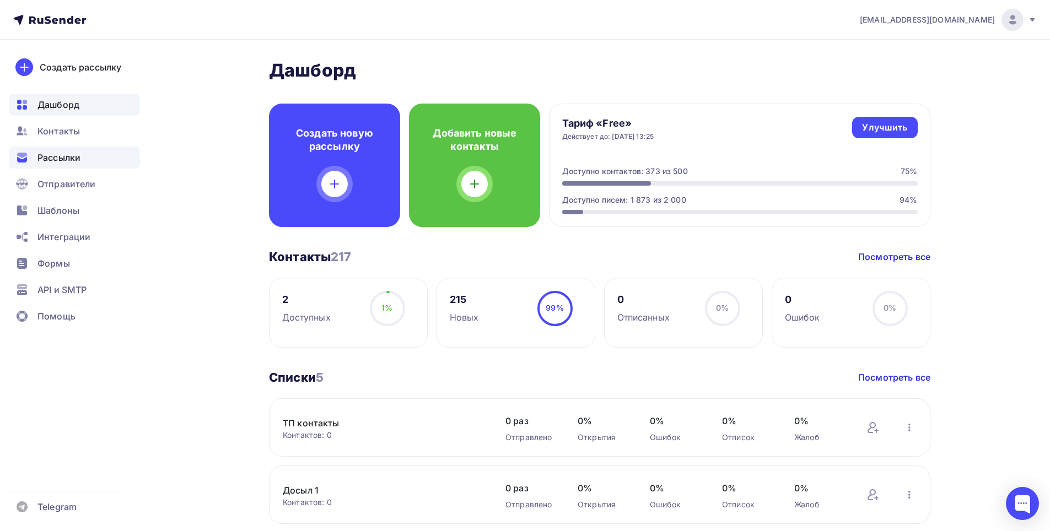
click at [72, 151] on span "Рассылки" at bounding box center [58, 157] width 43 height 13
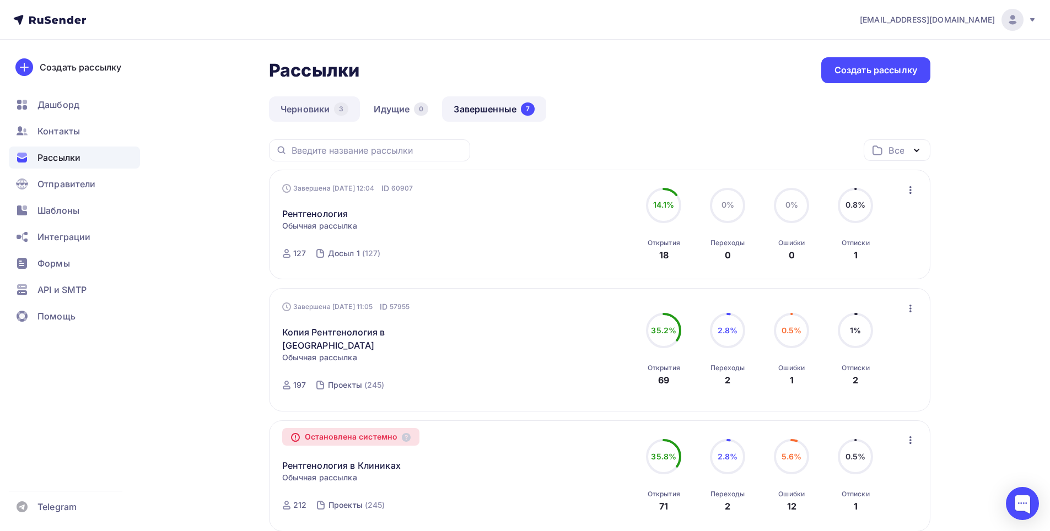
click at [340, 104] on div "3" at bounding box center [341, 109] width 14 height 13
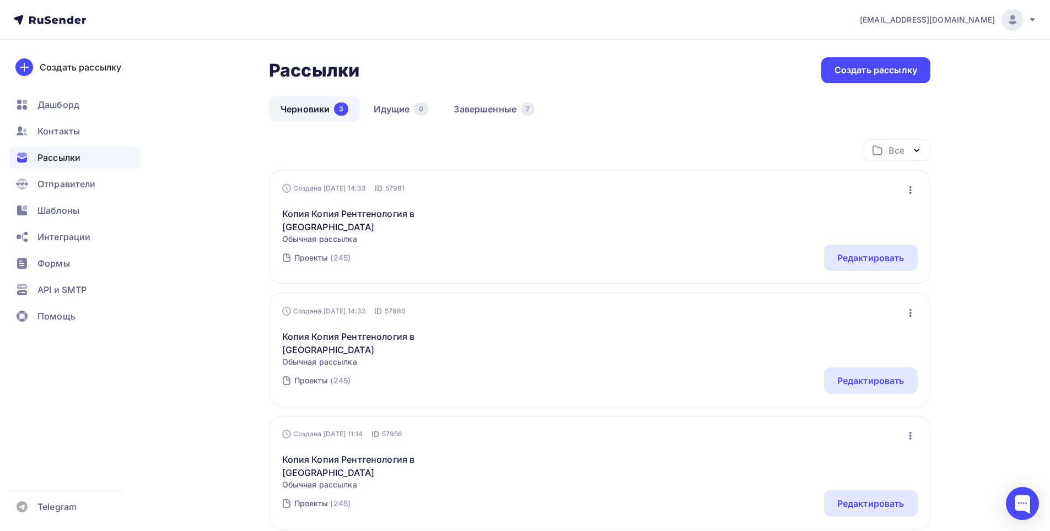
click at [546, 206] on div "Копия Копия Рентгенология в [GEOGRAPHIC_DATA] Обычная рассылка Редактировать Ко…" at bounding box center [599, 219] width 635 height 51
click at [912, 187] on icon "button" at bounding box center [910, 190] width 13 height 13
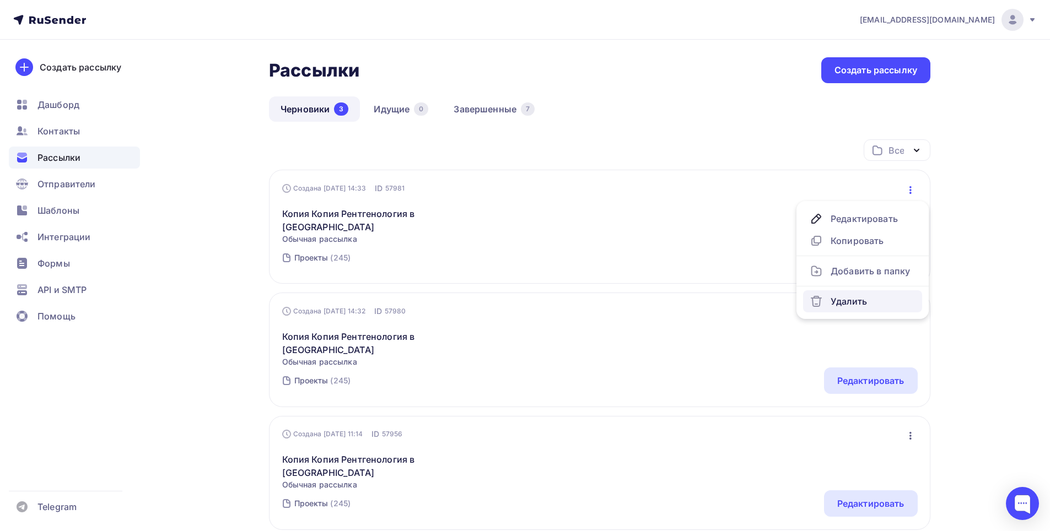
click at [855, 303] on div "Удалить" at bounding box center [863, 301] width 106 height 13
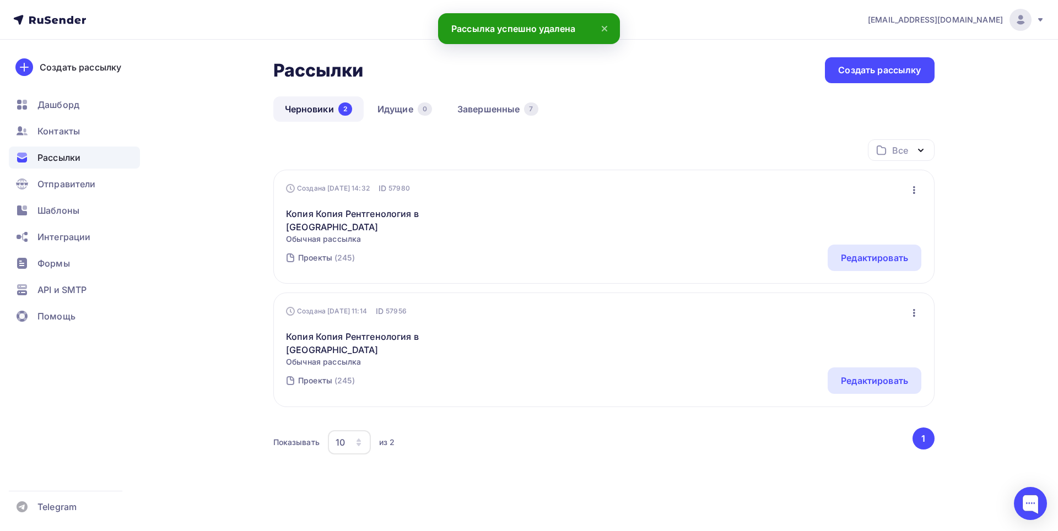
click at [911, 187] on icon "button" at bounding box center [914, 190] width 13 height 13
click at [855, 299] on div "Удалить" at bounding box center [867, 301] width 106 height 13
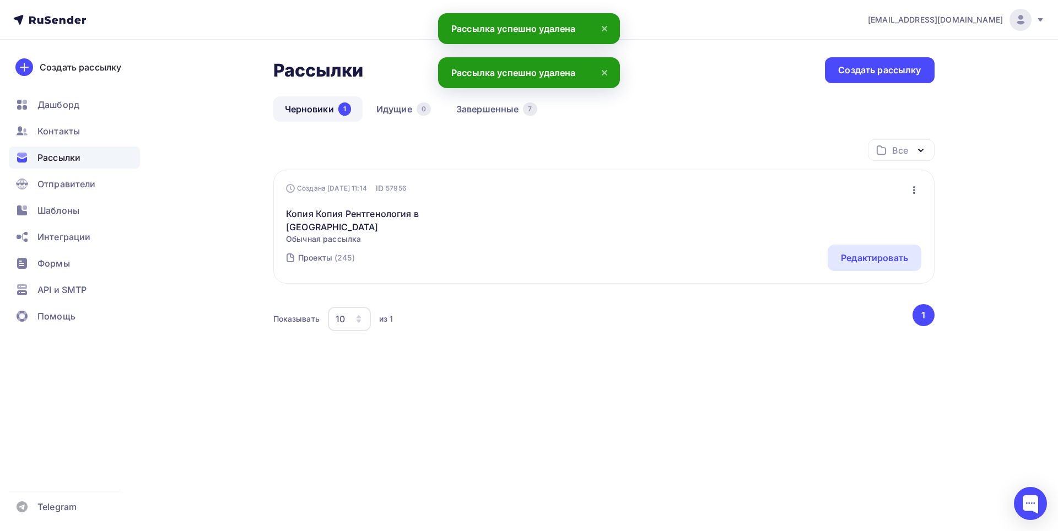
click at [916, 188] on icon "button" at bounding box center [914, 190] width 13 height 13
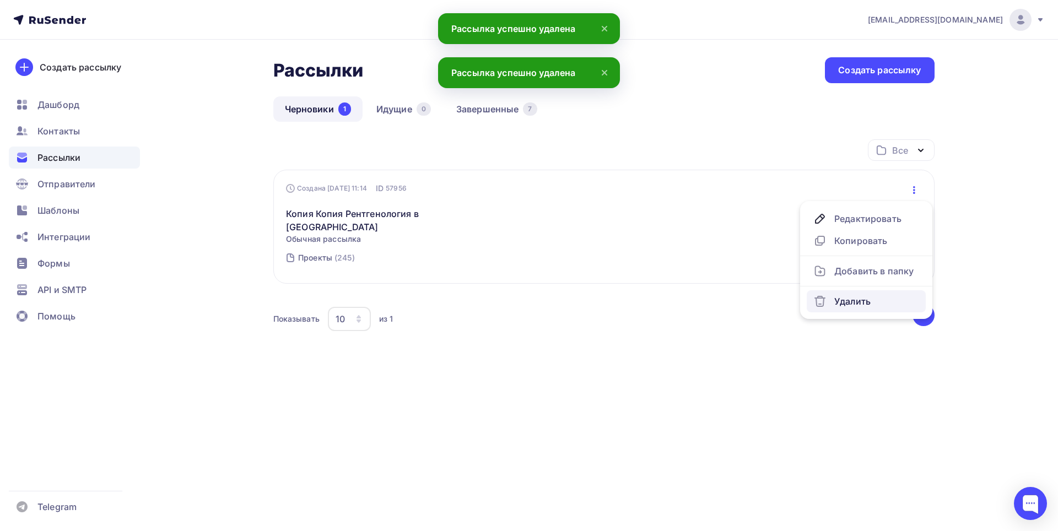
click at [861, 308] on div "Удалить" at bounding box center [867, 301] width 106 height 13
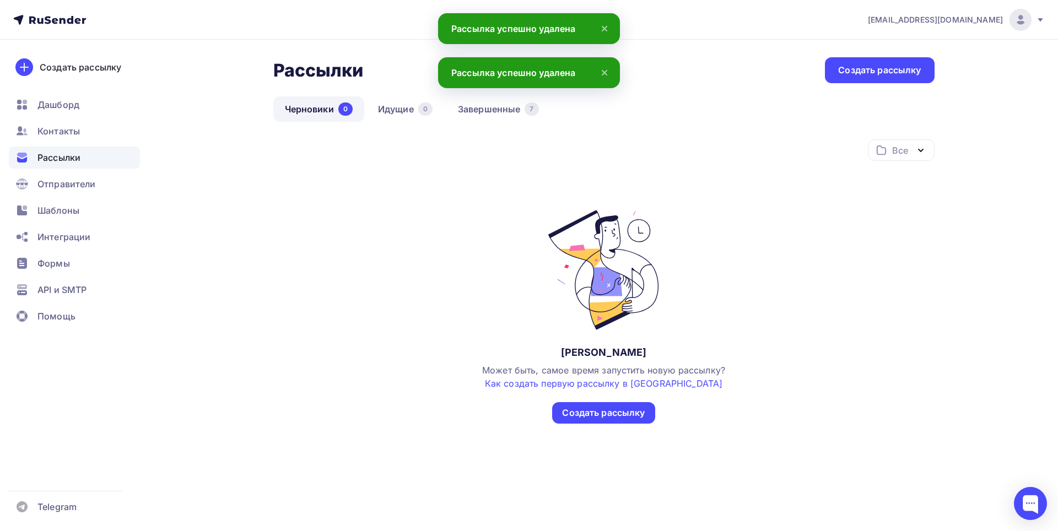
click at [246, 182] on div "Рассылки Рассылки Создать рассылку [GEOGRAPHIC_DATA] 0 Идущие 0 Завершенные 7 Ч…" at bounding box center [529, 267] width 903 height 455
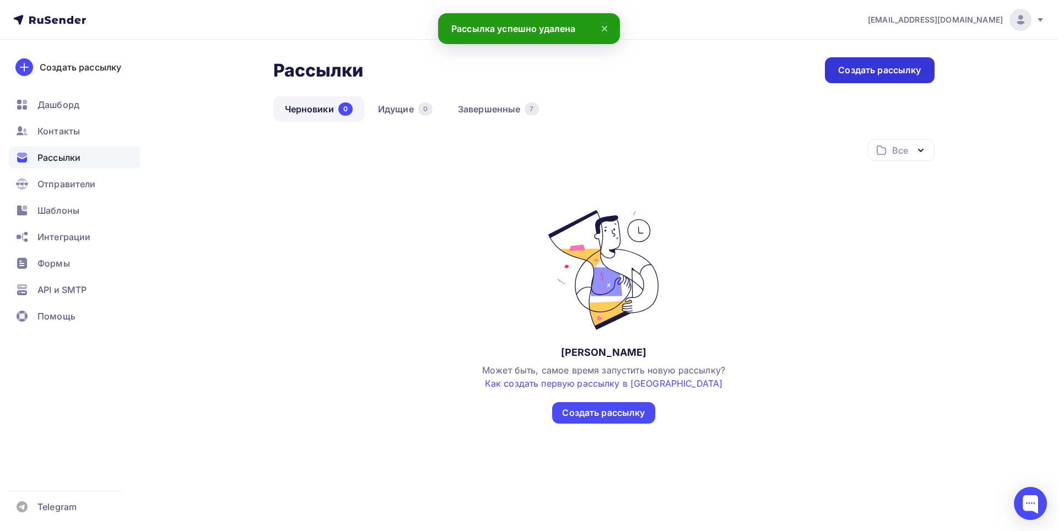
click at [879, 68] on div "Создать рассылку" at bounding box center [879, 70] width 83 height 13
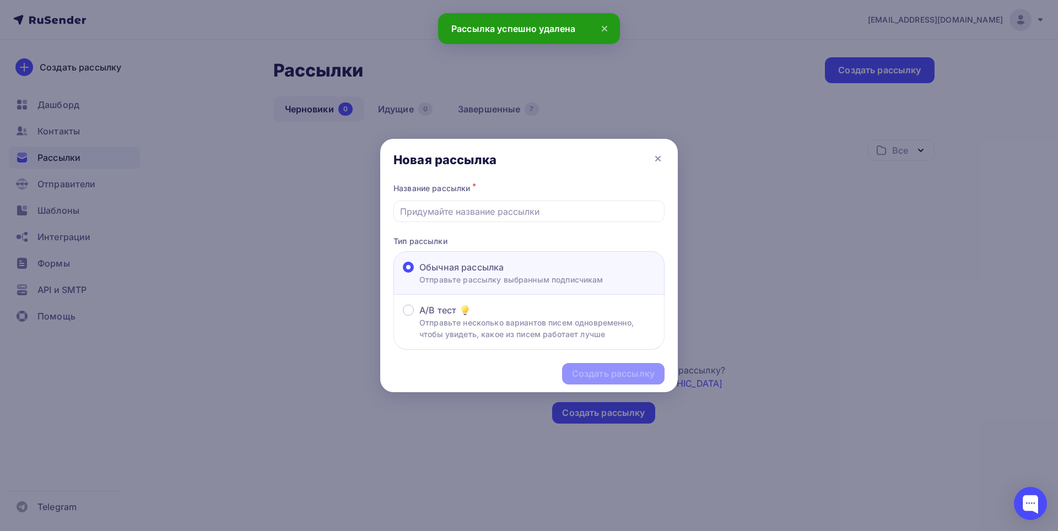
click at [502, 272] on span "Обычная рассылка" at bounding box center [461, 267] width 84 height 13
click at [419, 274] on input "Обычная рассылка Отправьте рассылку выбранным подписчикам" at bounding box center [419, 274] width 0 height 0
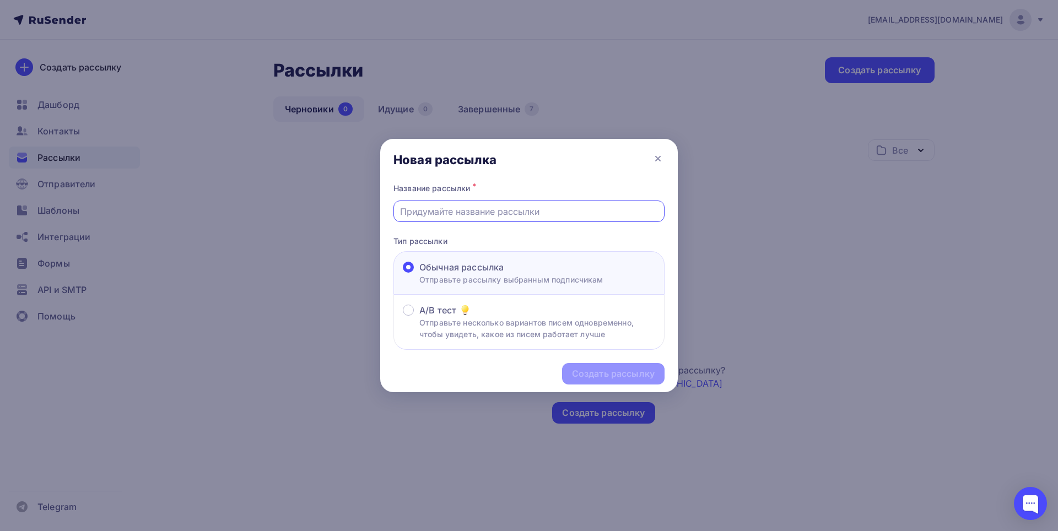
click at [464, 208] on input "text" at bounding box center [529, 211] width 258 height 13
type input "Рентген по ТП"
click at [602, 376] on div "Создать рассылку" at bounding box center [613, 374] width 83 height 13
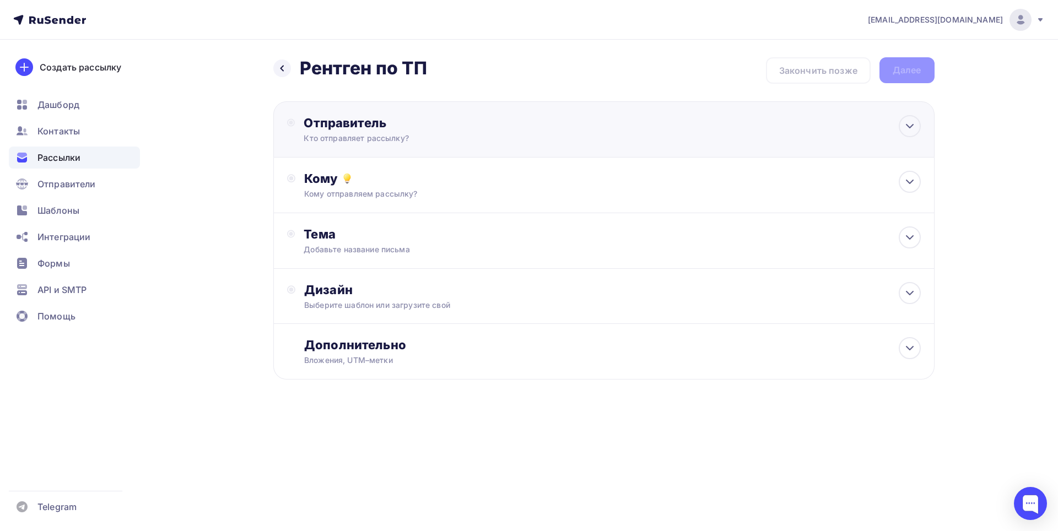
click at [407, 142] on div "Кто отправляет рассылку?" at bounding box center [411, 138] width 215 height 11
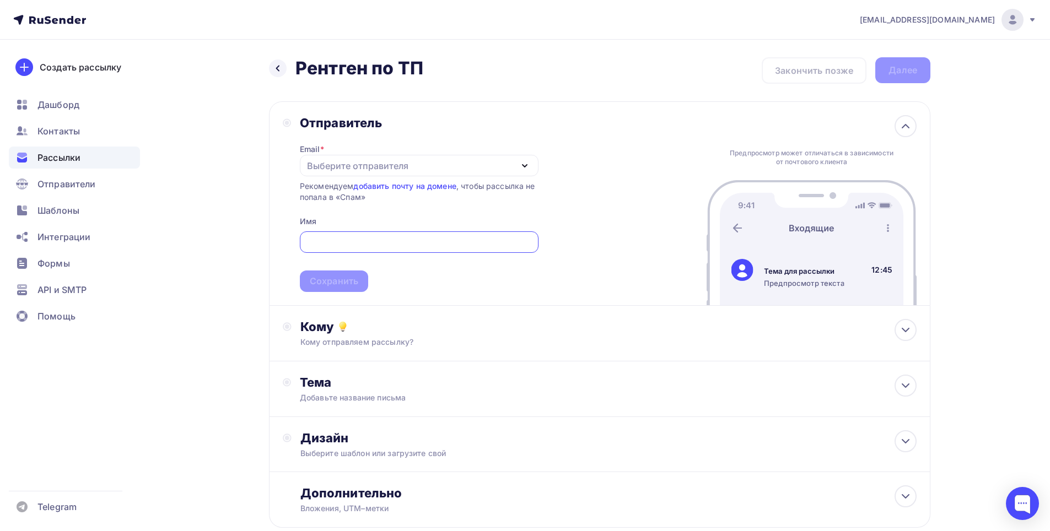
click at [331, 164] on div "Выберите отправителя" at bounding box center [357, 165] width 101 height 13
click at [354, 198] on div "[EMAIL_ADDRESS][DOMAIN_NAME]" at bounding box center [390, 197] width 155 height 13
click at [340, 239] on input "text" at bounding box center [419, 242] width 226 height 13
drag, startPoint x: 420, startPoint y: 247, endPoint x: 385, endPoint y: 241, distance: 35.2
click at [385, 241] on input "Аккредитованный орган" at bounding box center [419, 242] width 226 height 13
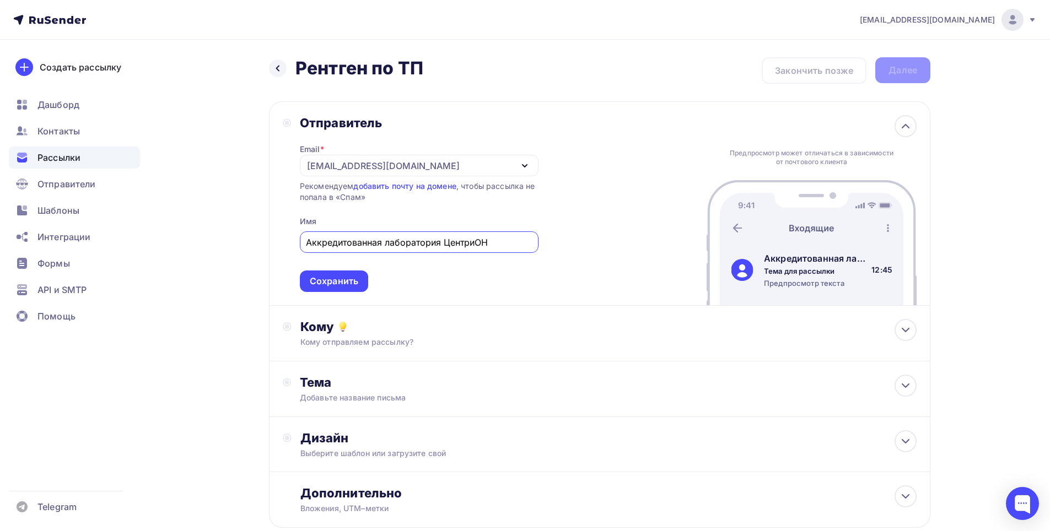
click at [475, 242] on input "Аккредитованная лаборатория ЦентриОН" at bounding box center [419, 242] width 226 height 13
click at [454, 290] on span "Аккредитованная лаборатория ЦентрИОН Сохранить" at bounding box center [419, 259] width 239 height 65
drag, startPoint x: 499, startPoint y: 243, endPoint x: 479, endPoint y: 245, distance: 20.0
click at [479, 245] on input "Аккредитованная лаборатория ЦентрИОН" at bounding box center [419, 242] width 226 height 13
type input "Аккредитованная лаборатория ЦентрИОН"
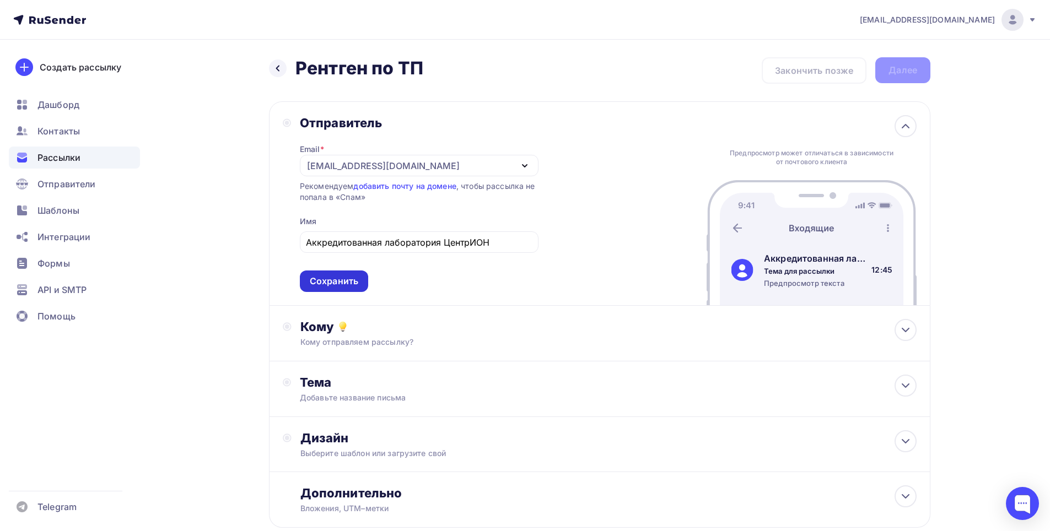
click at [350, 281] on div "Сохранить" at bounding box center [334, 281] width 49 height 13
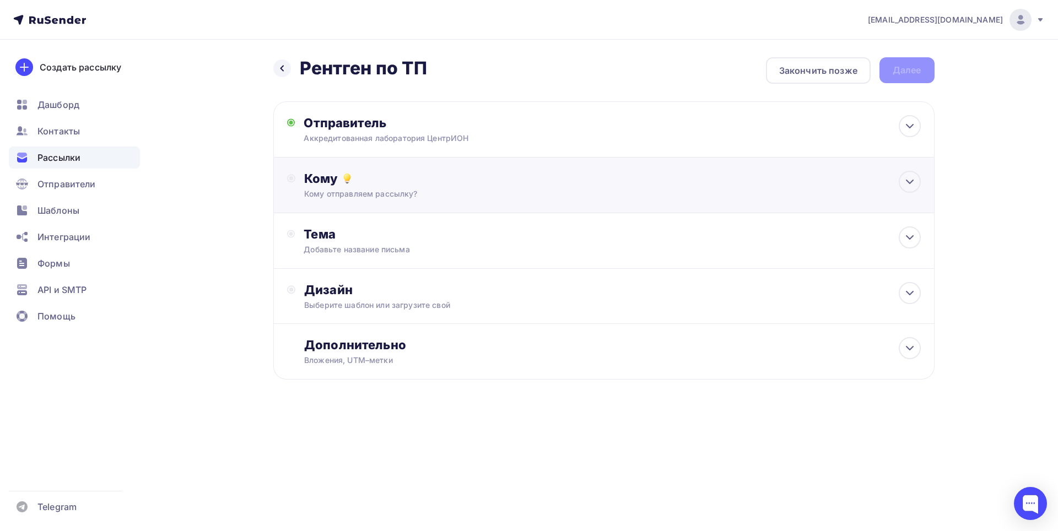
click at [409, 187] on div "Кому Кому отправляем рассылку? Списки получателей Выберите список Все списки id…" at bounding box center [612, 185] width 616 height 29
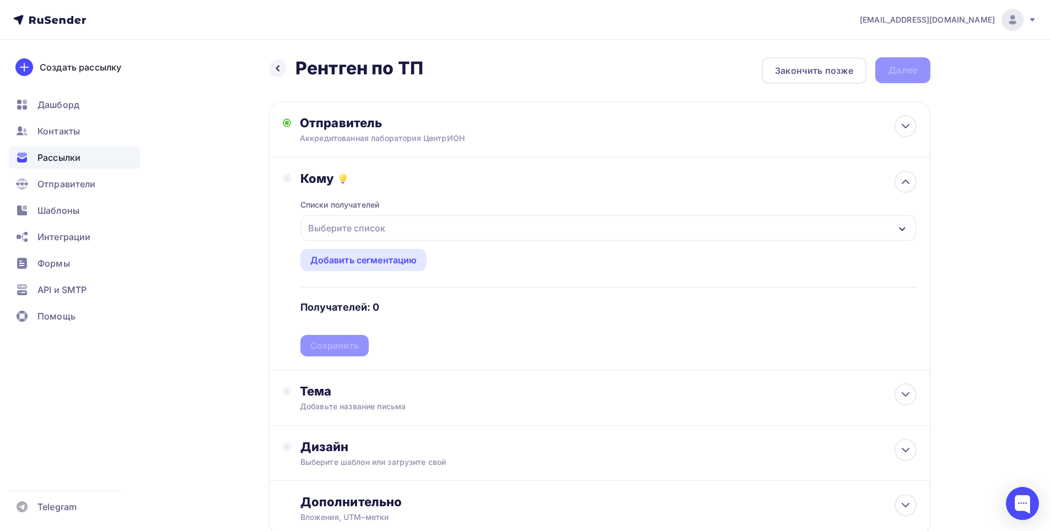
click at [369, 227] on div "Выберите список" at bounding box center [347, 228] width 86 height 20
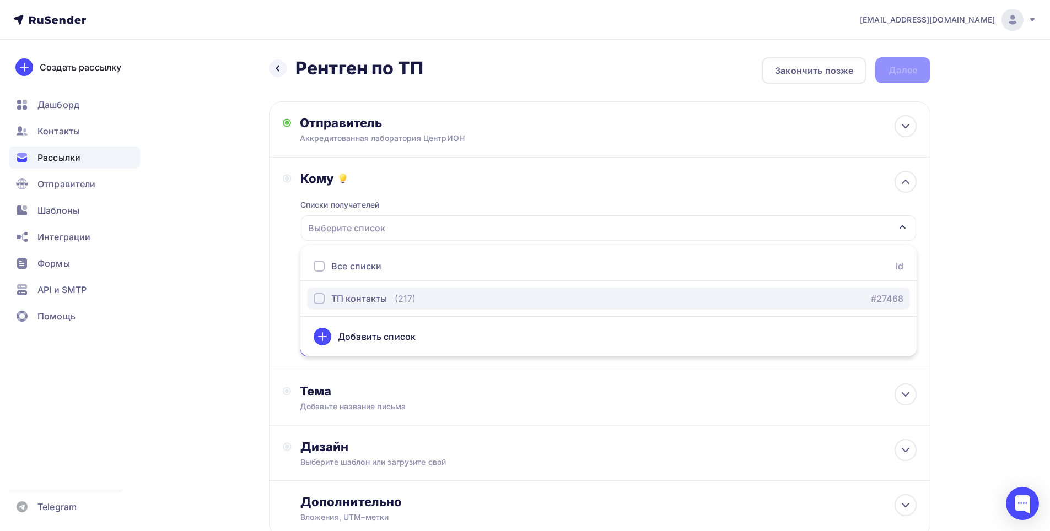
click at [357, 299] on div "ТП контакты" at bounding box center [359, 298] width 56 height 13
click at [977, 301] on div "[EMAIL_ADDRESS][DOMAIN_NAME] Аккаунт Тарифы Выйти Создать рассылку [GEOGRAPHIC_…" at bounding box center [525, 304] width 1050 height 608
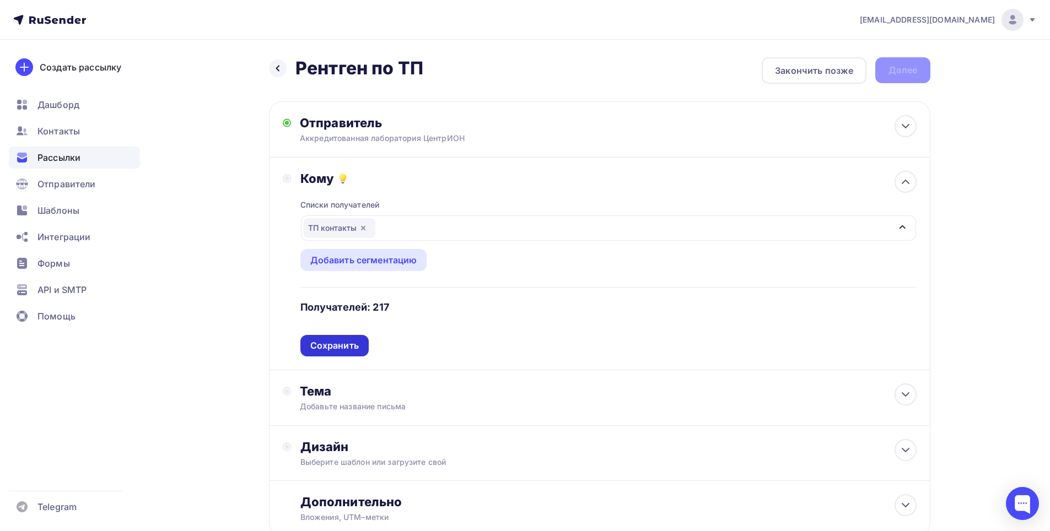
click at [328, 343] on div "Сохранить" at bounding box center [334, 346] width 49 height 13
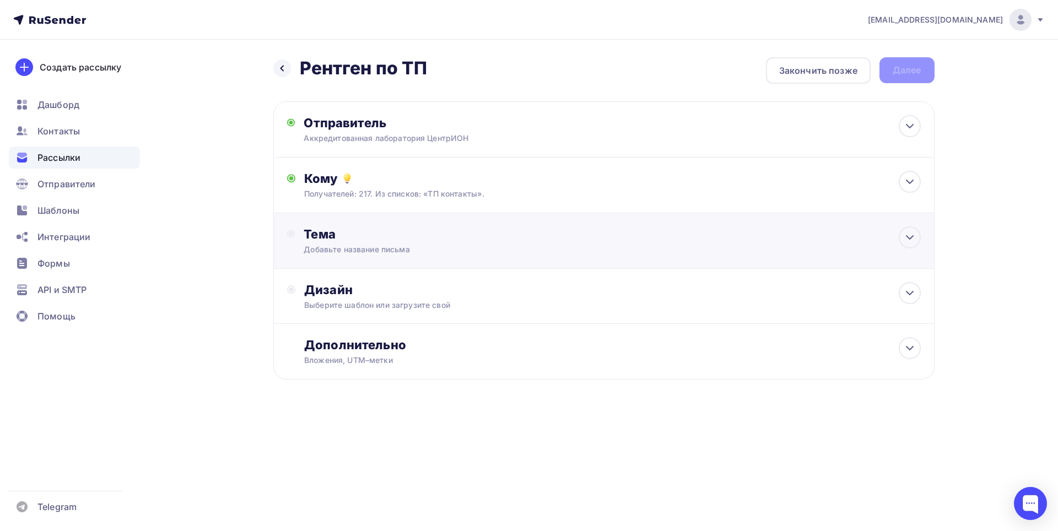
click at [353, 245] on div "Добавьте название письма" at bounding box center [402, 249] width 196 height 11
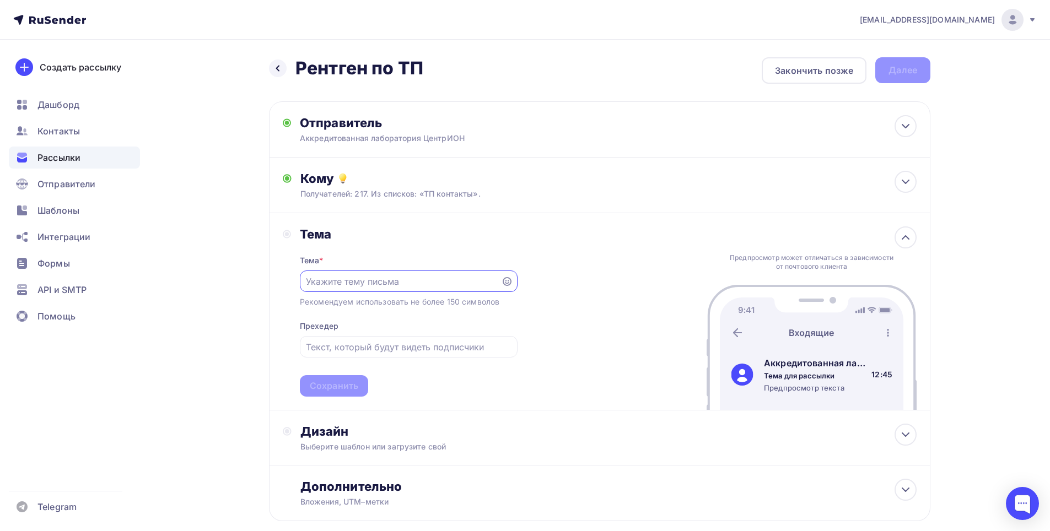
click at [401, 284] on input "text" at bounding box center [400, 281] width 188 height 13
type input "[PERSON_NAME]"
type input "С"
drag, startPoint x: 427, startPoint y: 281, endPoint x: 436, endPoint y: 277, distance: 10.1
click at [427, 280] on input "ВСтупил в силу новый Санпин" at bounding box center [400, 281] width 188 height 13
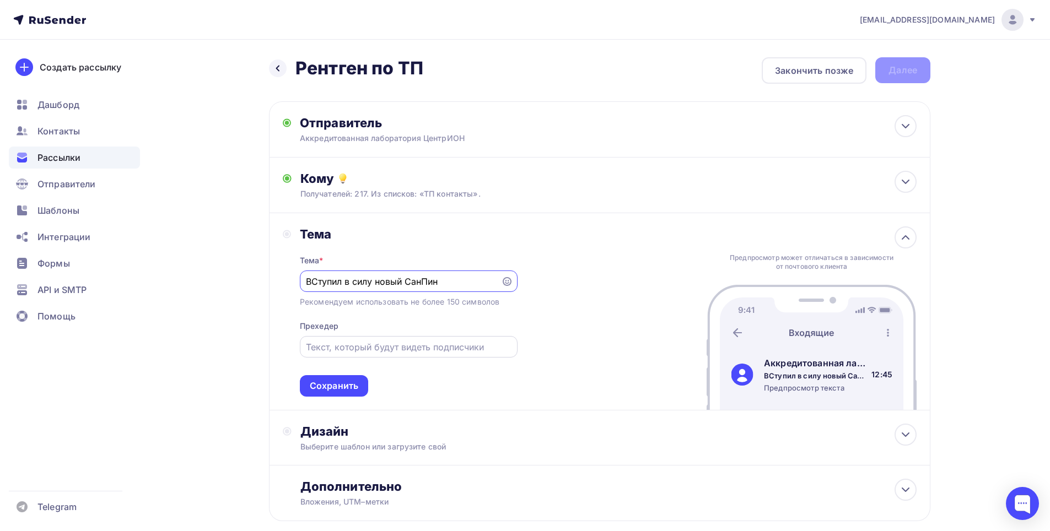
type input "ВСтупил в силу новый СанПин"
click at [395, 347] on input "text" at bounding box center [408, 347] width 205 height 13
paste input "СанПиН 2.6.4115-25 «Санитарно-эпидемиологические требования в области радиацион…"
drag, startPoint x: 407, startPoint y: 349, endPoint x: 214, endPoint y: 330, distance: 194.4
click at [214, 330] on div "Назад Рентген по ТП Рентген по ТП Закончить позже Далее Отправитель Аккредитова…" at bounding box center [524, 316] width 903 height 553
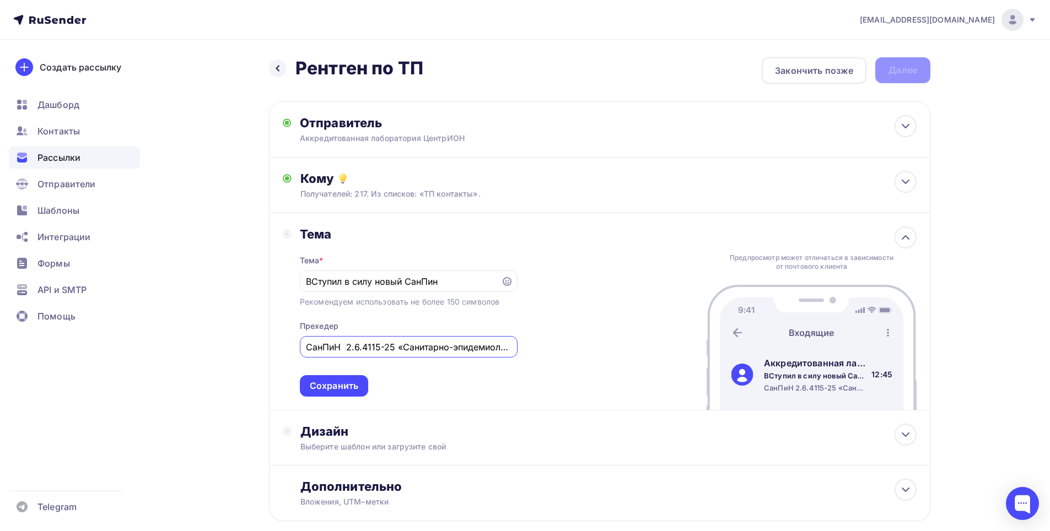
click at [381, 347] on input "СанПиН 2.6.4115-25 «Санитарно-эпидемиологические требования в области радиацион…" at bounding box center [408, 347] width 205 height 13
drag, startPoint x: 396, startPoint y: 346, endPoint x: 310, endPoint y: 347, distance: 86.5
click at [310, 347] on input "СанПиН 2.6.4115-25 «Санитарно-эпидемиологические требования в области радиацион…" at bounding box center [408, 347] width 205 height 13
type input "СанПиН 2.6.4115-25 «Санитарно-эпидемиологические требования в области радиацион…"
click at [583, 314] on div "Тема Тема * ВСтупил в силу новый СанПин Рекомендуем использовать не более 150 с…" at bounding box center [599, 311] width 661 height 197
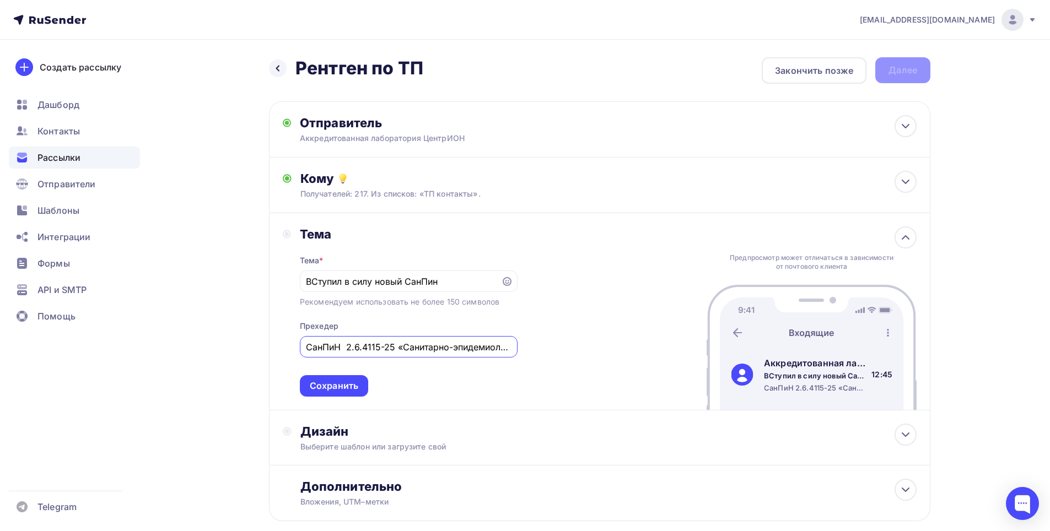
drag, startPoint x: 395, startPoint y: 347, endPoint x: 292, endPoint y: 348, distance: 102.5
click at [292, 348] on div "Тема Тема * ВСтупил в силу новый СанПин Рекомендуем использовать не более 150 с…" at bounding box center [400, 312] width 235 height 170
drag, startPoint x: 457, startPoint y: 285, endPoint x: 406, endPoint y: 283, distance: 51.3
click at [406, 283] on input "ВСтупил в силу новый СанПин" at bounding box center [400, 281] width 188 height 13
paste input "2.6.4115-25"
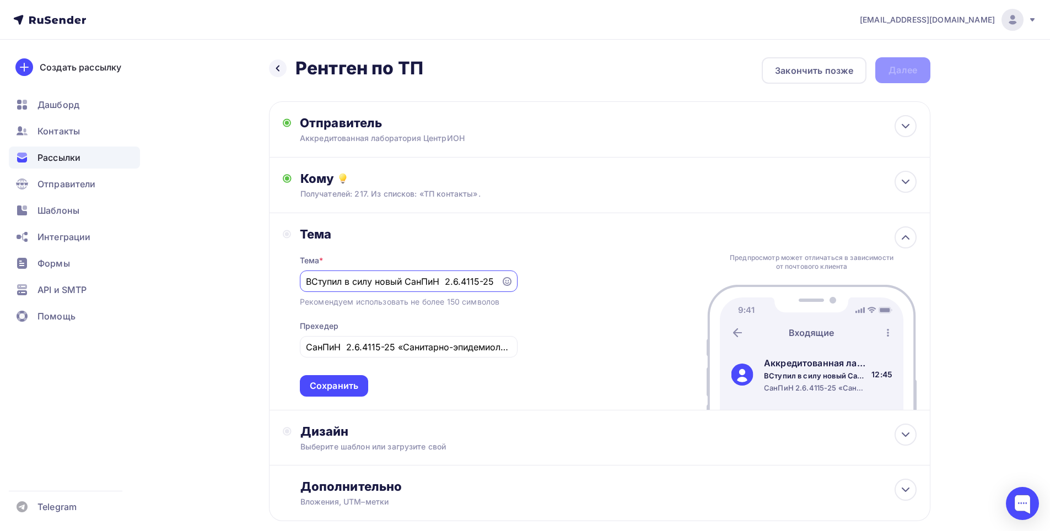
click at [546, 302] on div "Тема Тема * ВСтупил в силу новый СанПиН 2.6.4115-25 Рекомендуем использовать не…" at bounding box center [599, 311] width 661 height 197
click at [318, 282] on input "ВСтупил в силу новый СанПиН 2.6.4115-25" at bounding box center [400, 281] width 188 height 13
type input "Вступил в силу новый СанПиН 2.6.4115-25"
click at [596, 315] on div "Тема Тема * Вступил в силу новый СанПиН 2.6.4115-25 Рекомендуем использовать не…" at bounding box center [599, 311] width 661 height 197
click at [324, 385] on div "Сохранить" at bounding box center [334, 386] width 49 height 13
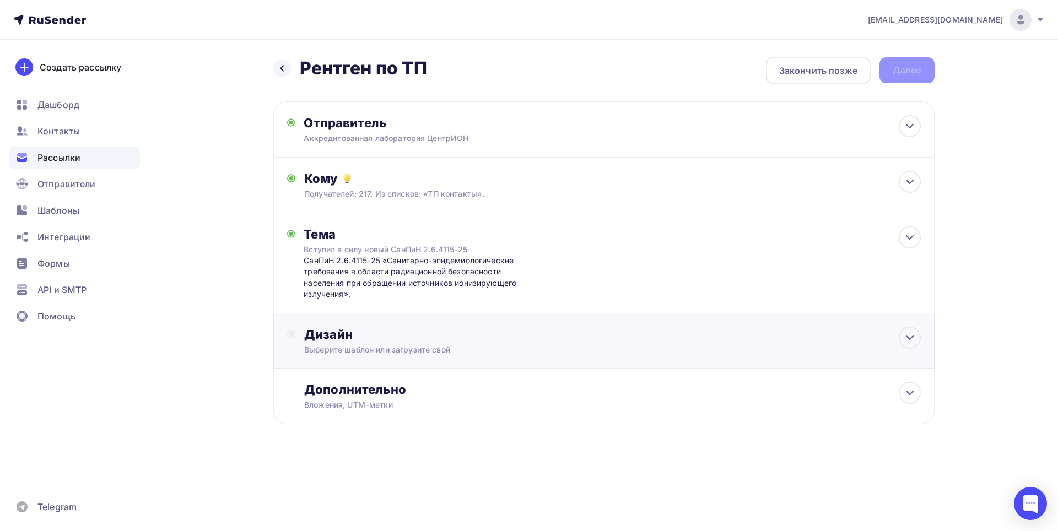
click at [358, 346] on div "Выберите шаблон или загрузите свой" at bounding box center [581, 349] width 555 height 11
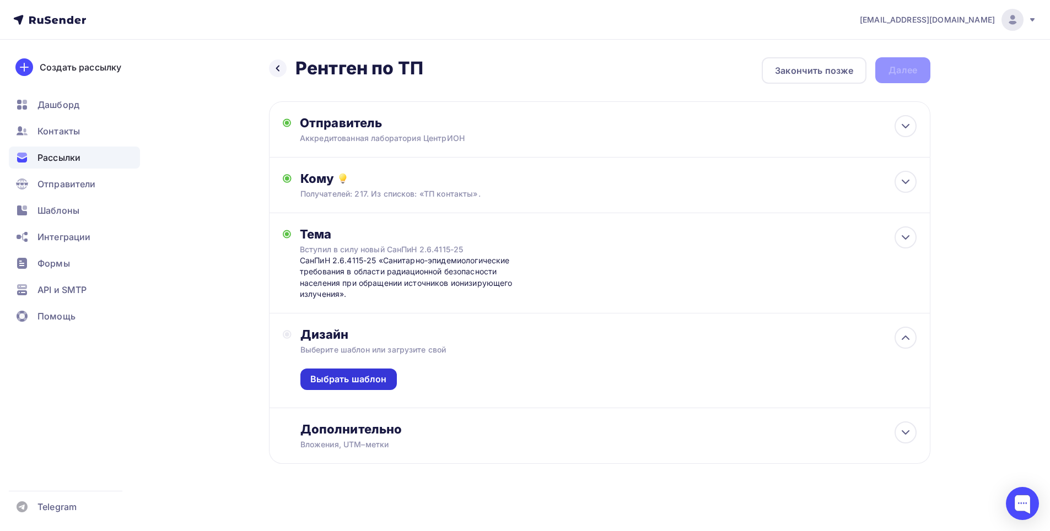
click at [368, 386] on div "Выбрать шаблон" at bounding box center [348, 379] width 96 height 21
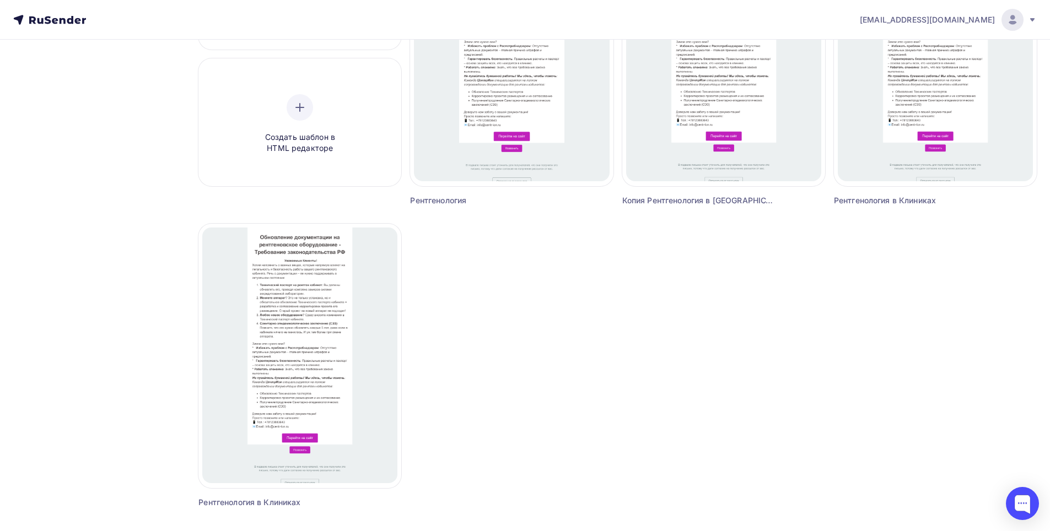
scroll to position [55, 0]
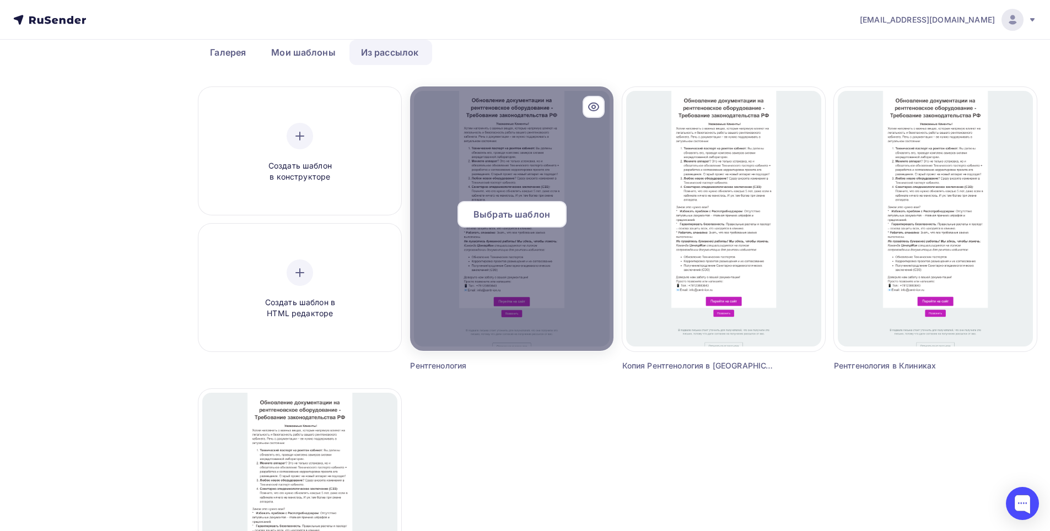
click at [520, 214] on span "Выбрать шаблон" at bounding box center [511, 214] width 77 height 13
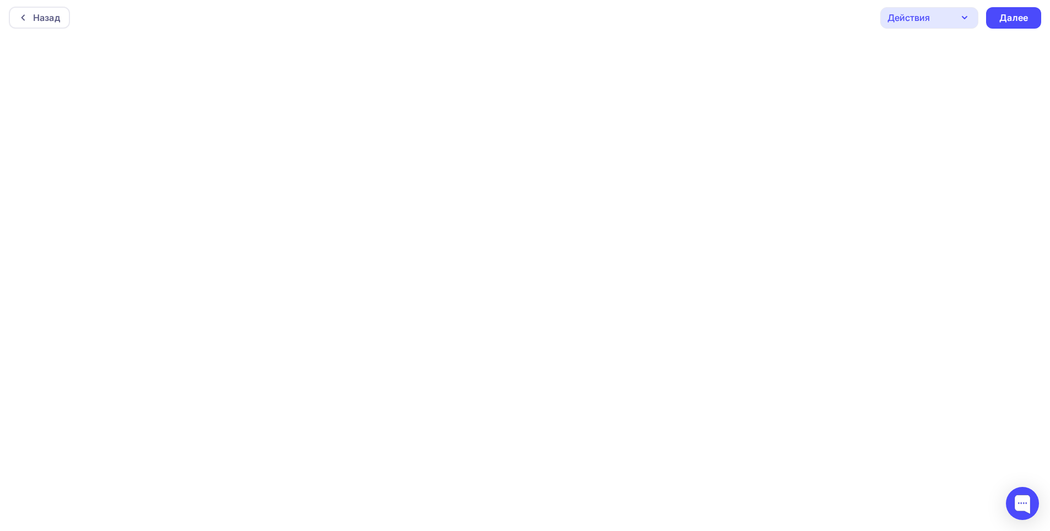
scroll to position [3, 0]
click at [1027, 17] on div "Далее" at bounding box center [1013, 17] width 29 height 13
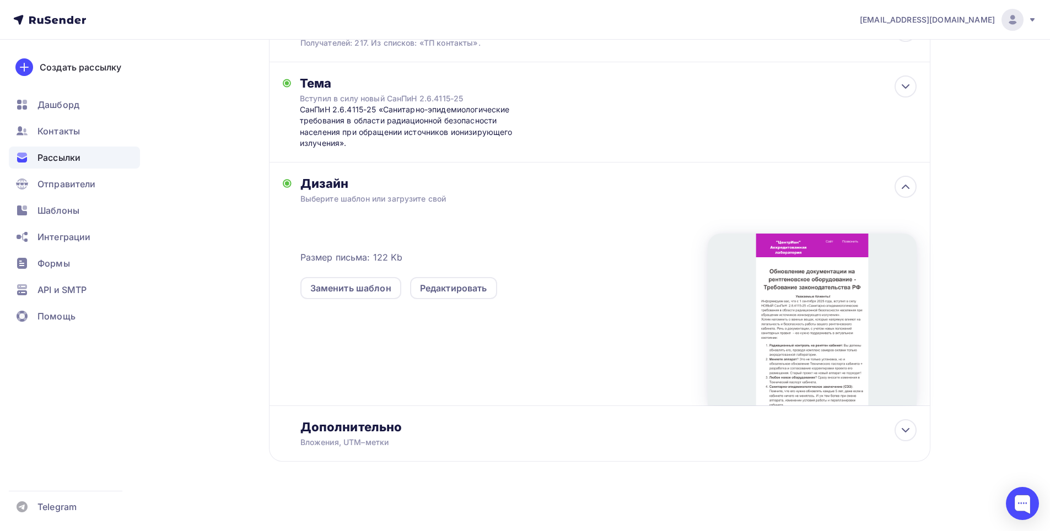
scroll to position [153, 0]
click at [898, 432] on div at bounding box center [906, 429] width 22 height 22
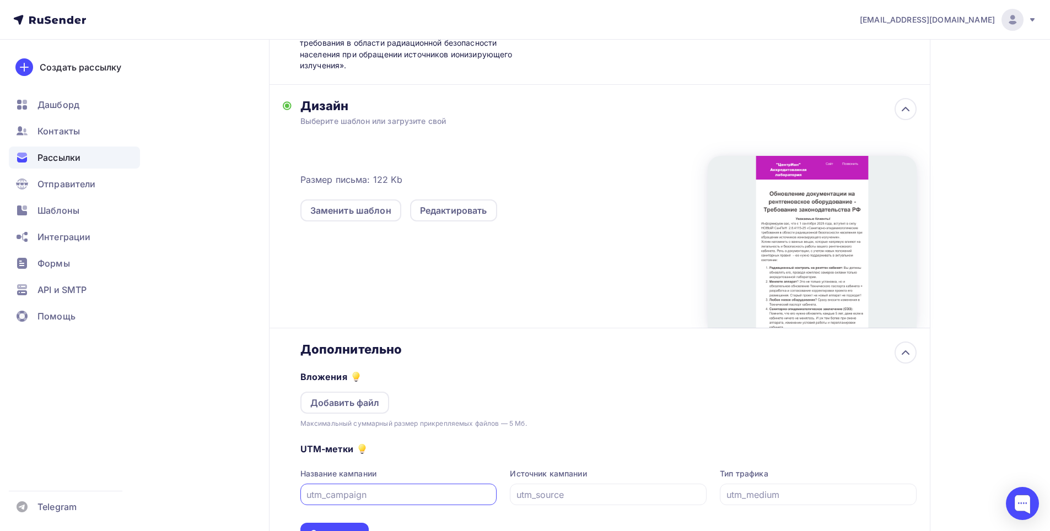
scroll to position [327, 0]
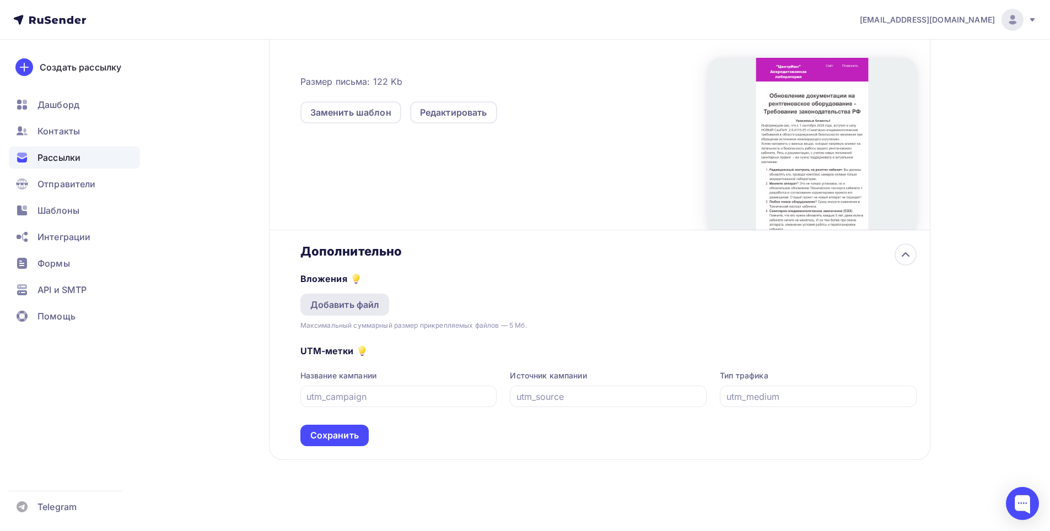
click at [364, 306] on div "Добавить файл" at bounding box center [344, 304] width 69 height 13
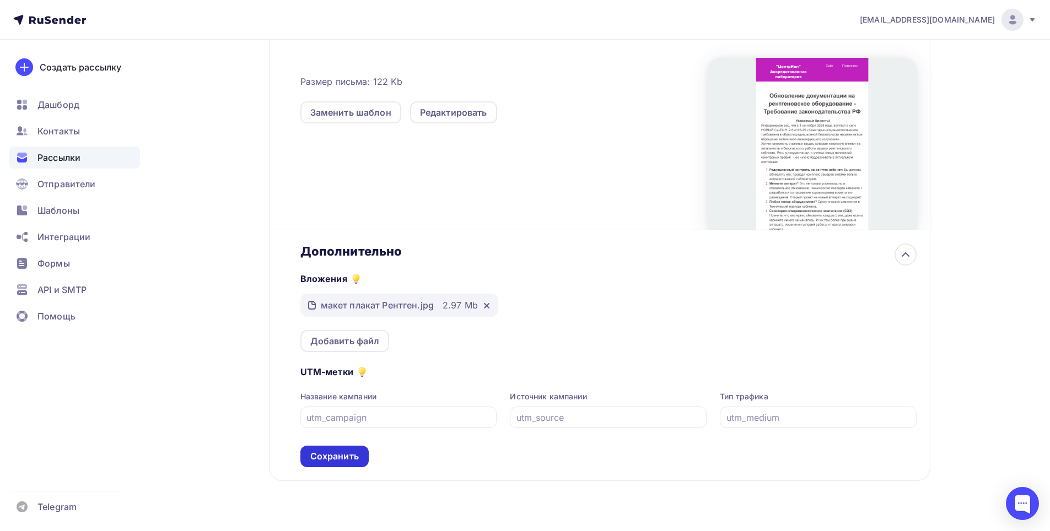
click at [333, 460] on div "Сохранить" at bounding box center [334, 456] width 49 height 13
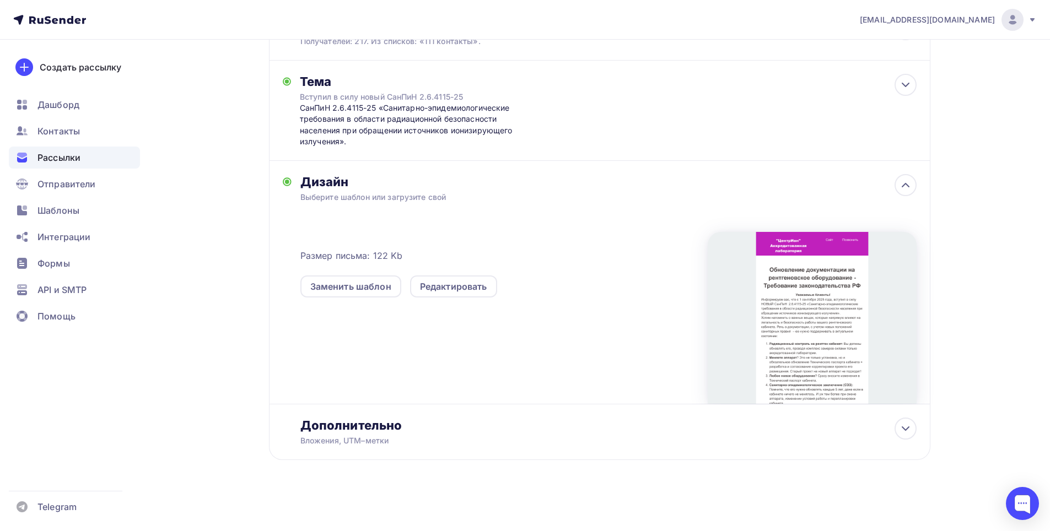
scroll to position [0, 0]
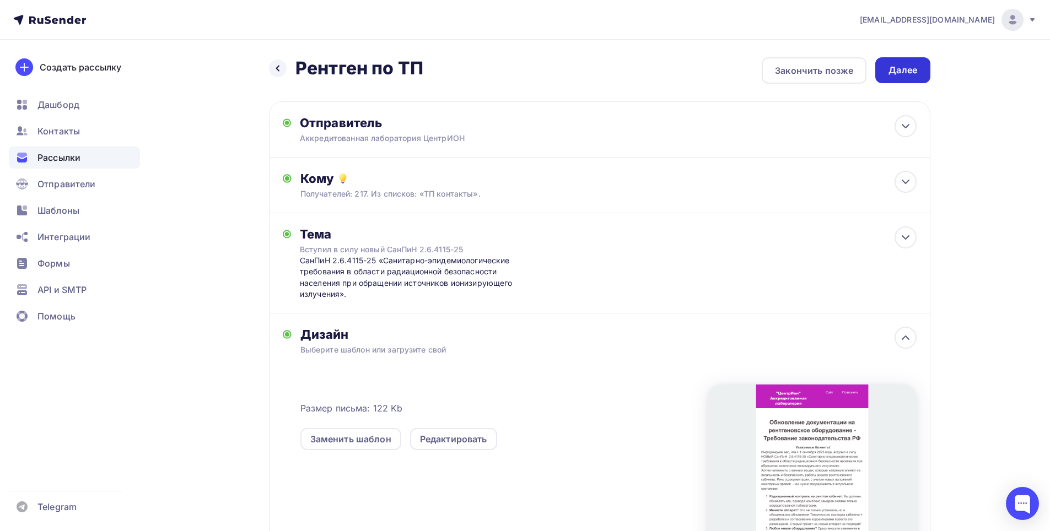
click at [910, 69] on div "Далее" at bounding box center [902, 70] width 29 height 13
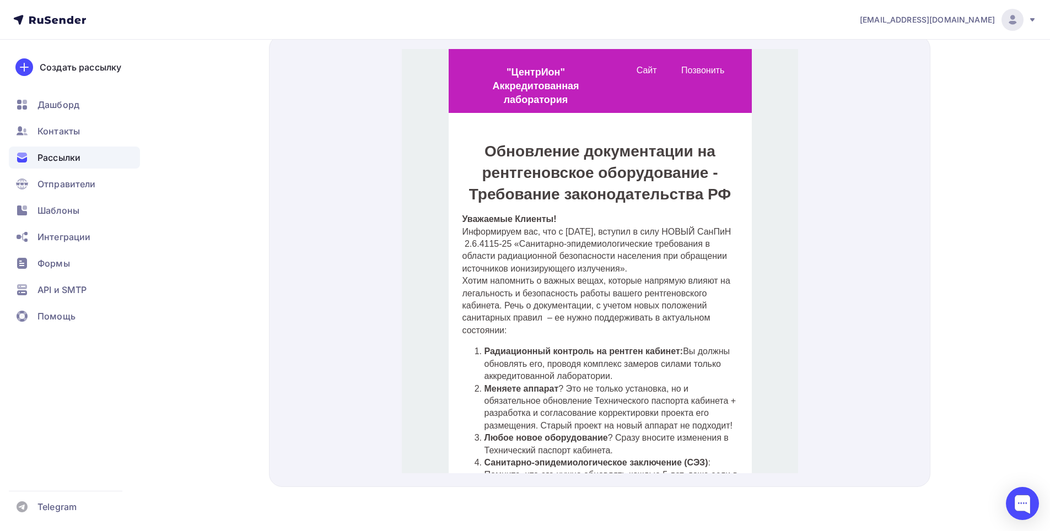
click at [661, 85] on div "Сайт Позвонить" at bounding box center [683, 68] width 137 height 64
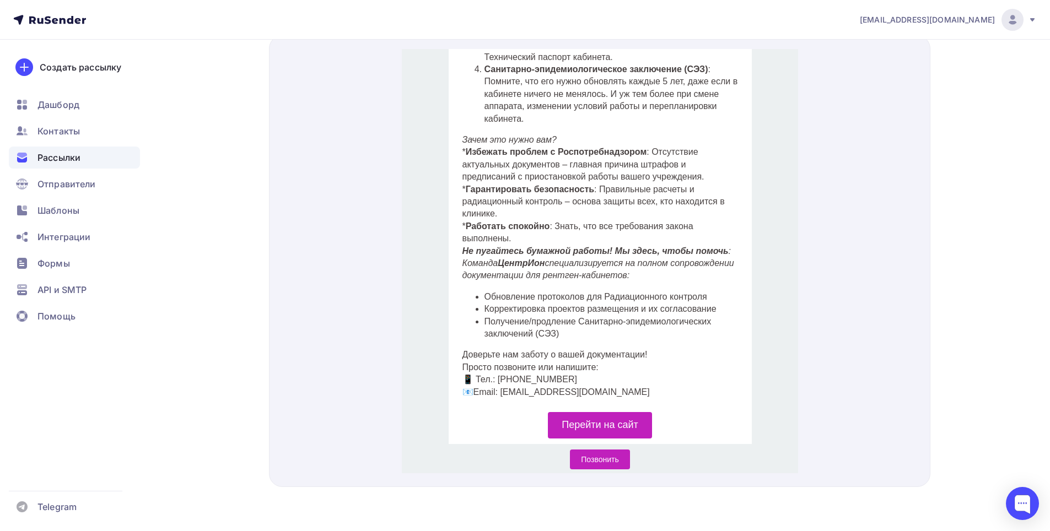
scroll to position [539, 0]
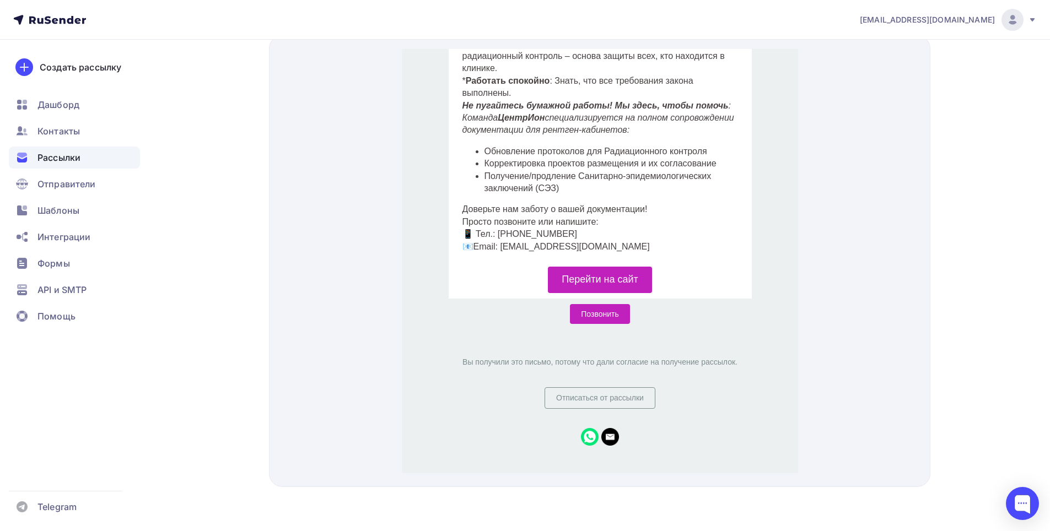
click at [585, 421] on img "WhatsApp icon" at bounding box center [589, 424] width 18 height 18
click at [610, 422] on img "Email icon" at bounding box center [610, 424] width 18 height 18
click at [585, 426] on img "WhatsApp icon" at bounding box center [589, 424] width 18 height 18
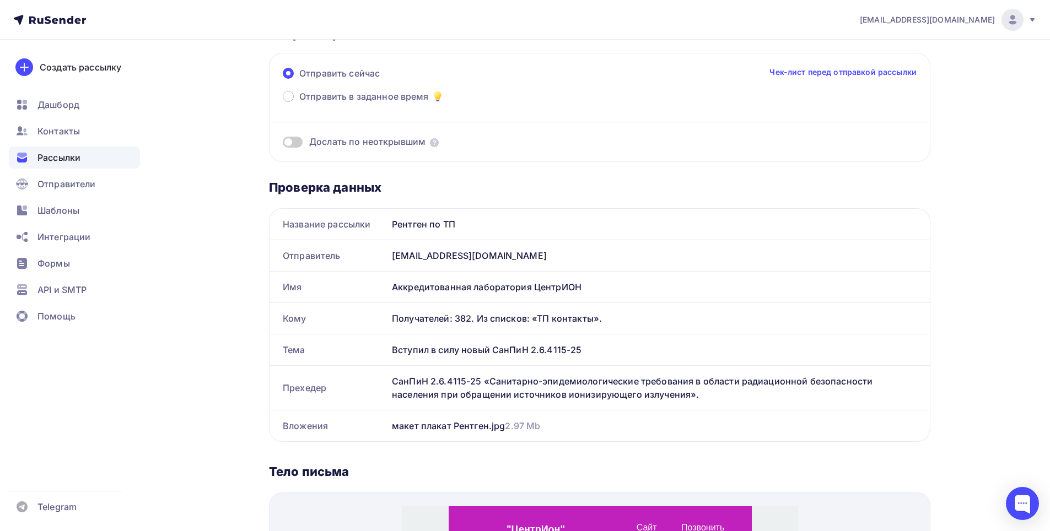
scroll to position [0, 0]
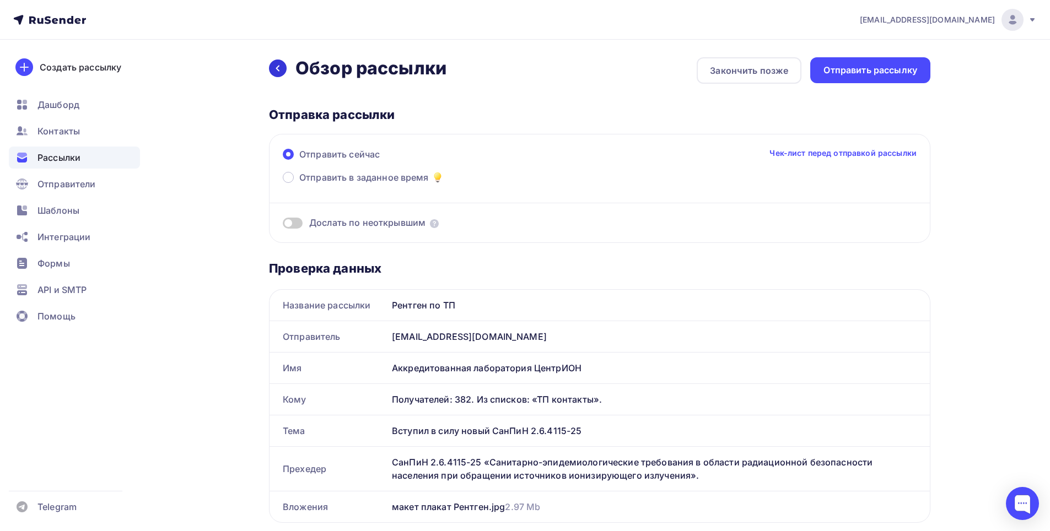
click at [279, 67] on icon at bounding box center [277, 68] width 9 height 9
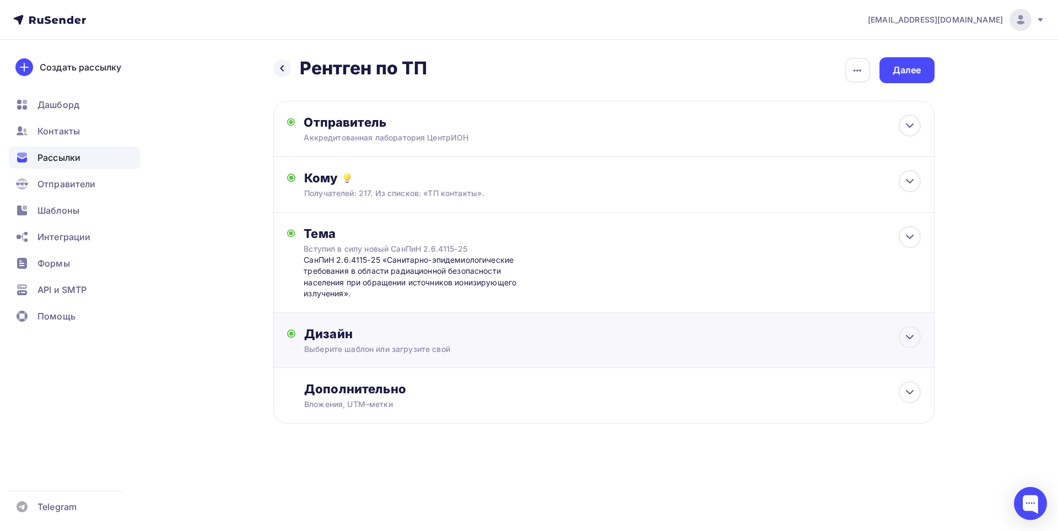
click at [387, 335] on div "Дизайн" at bounding box center [612, 333] width 616 height 15
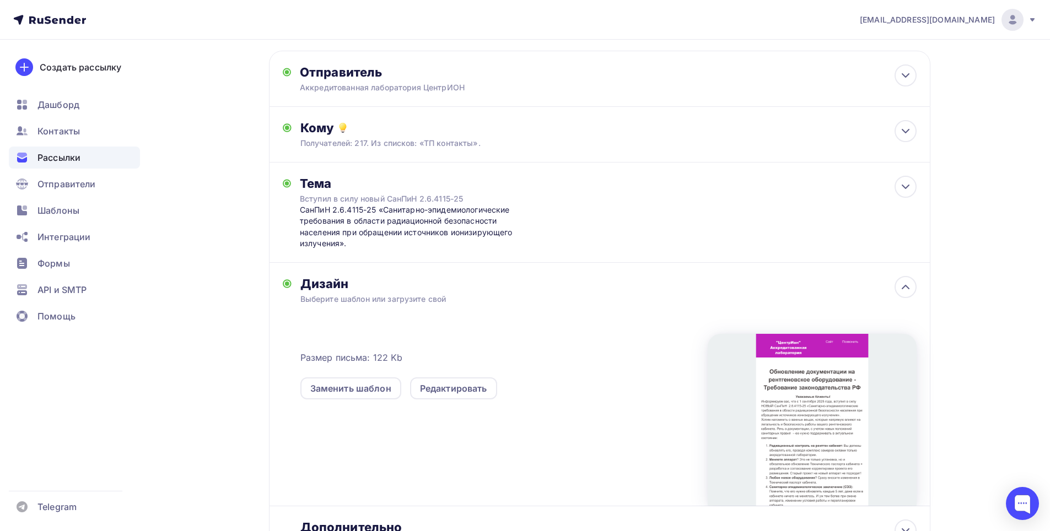
scroll to position [152, 0]
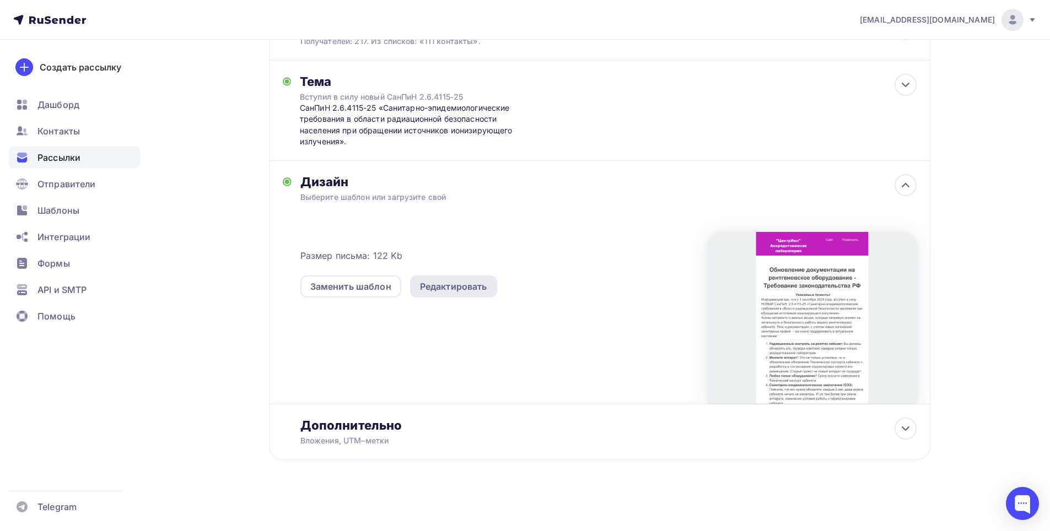
click at [439, 283] on div "Редактировать" at bounding box center [453, 286] width 67 height 13
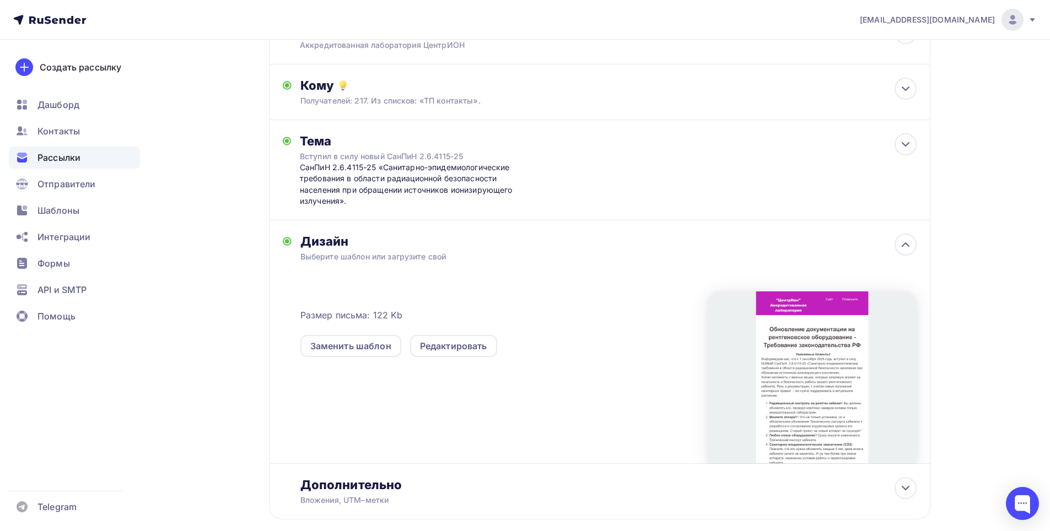
scroll to position [152, 0]
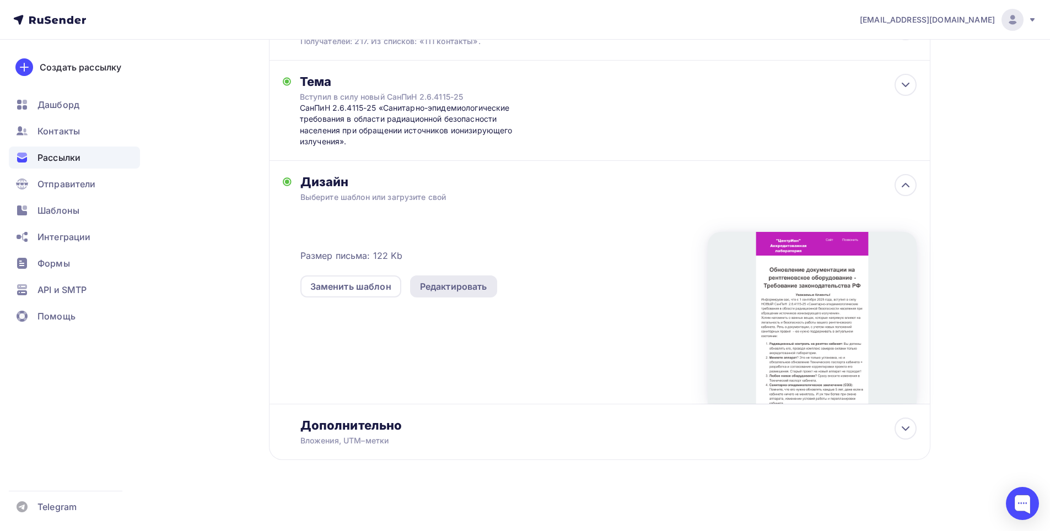
click at [486, 287] on div "Редактировать" at bounding box center [453, 286] width 67 height 13
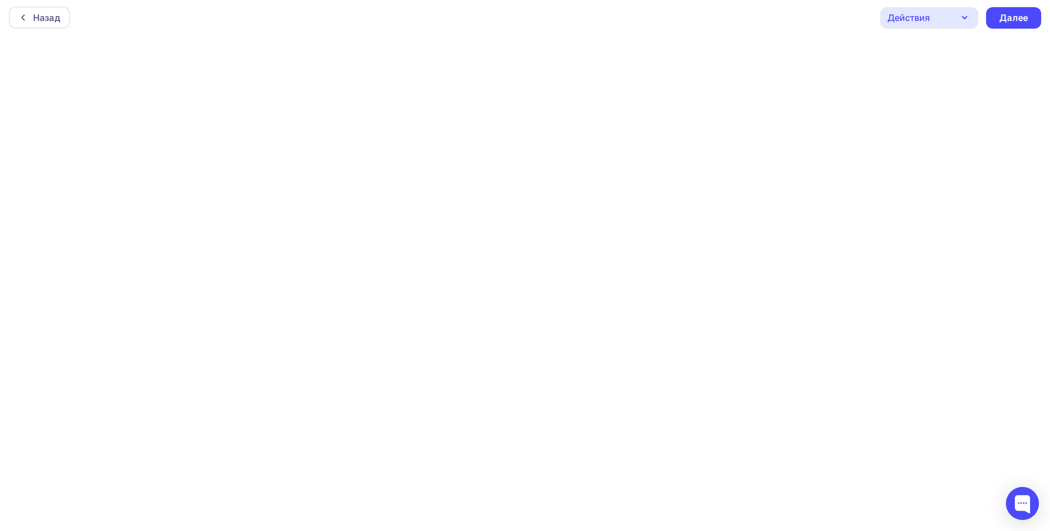
scroll to position [3, 0]
click at [1023, 24] on div "Далее" at bounding box center [1013, 17] width 55 height 21
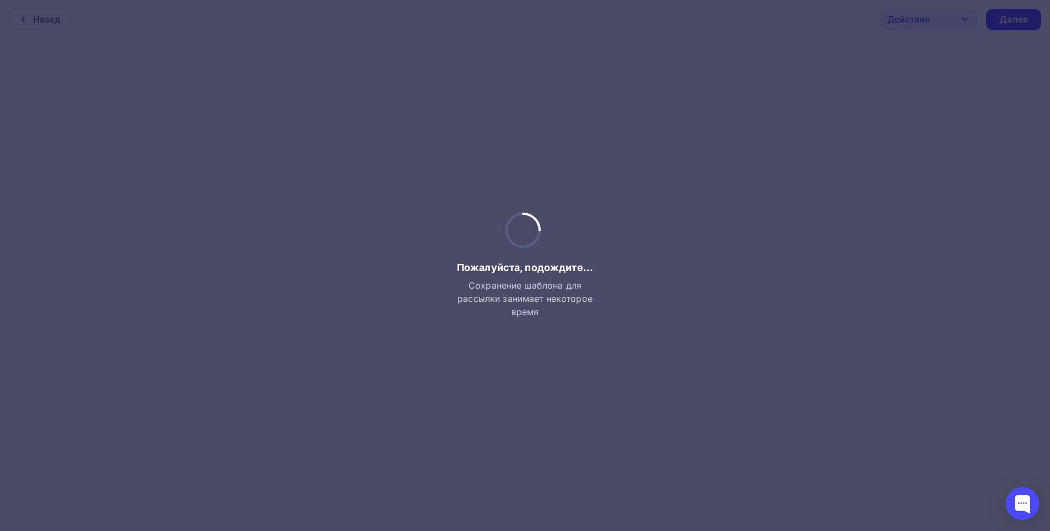
scroll to position [0, 0]
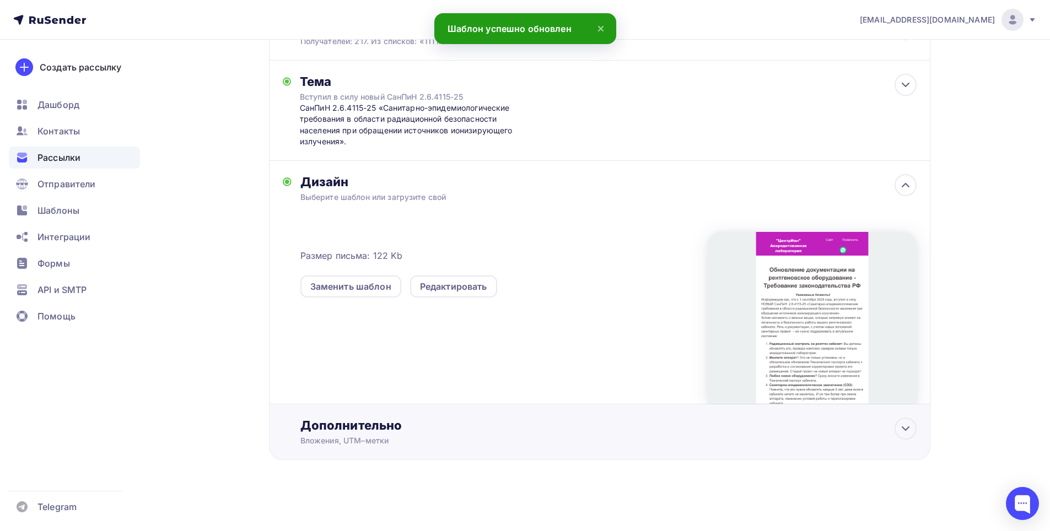
click at [585, 424] on div "Дополнительно" at bounding box center [608, 425] width 616 height 15
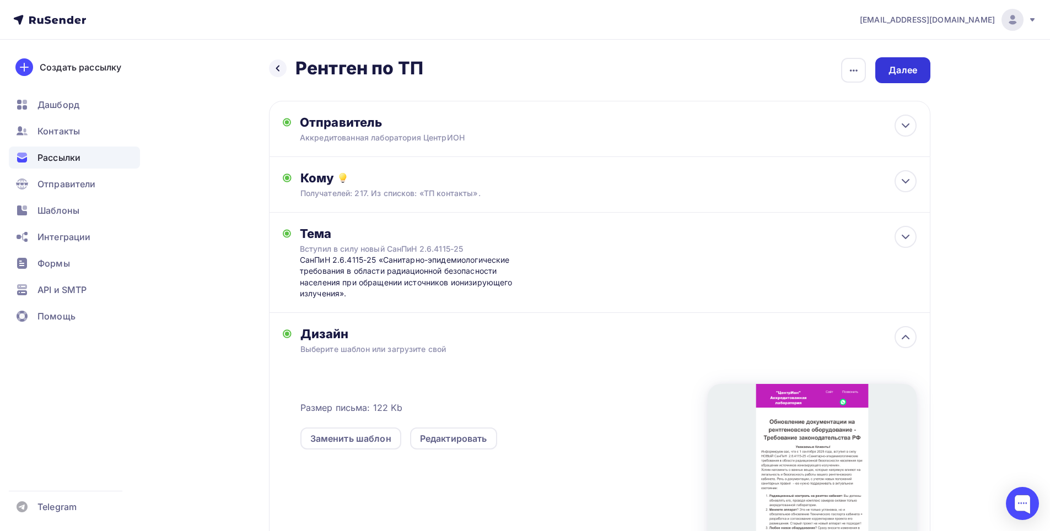
click at [916, 63] on div "Далее" at bounding box center [902, 70] width 55 height 26
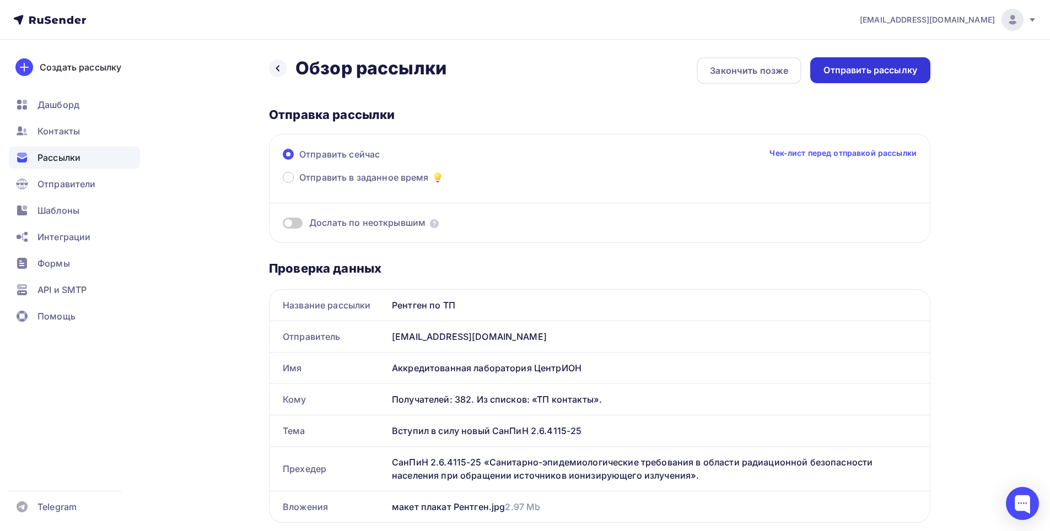
click at [886, 74] on div "Отправить рассылку" at bounding box center [870, 70] width 94 height 13
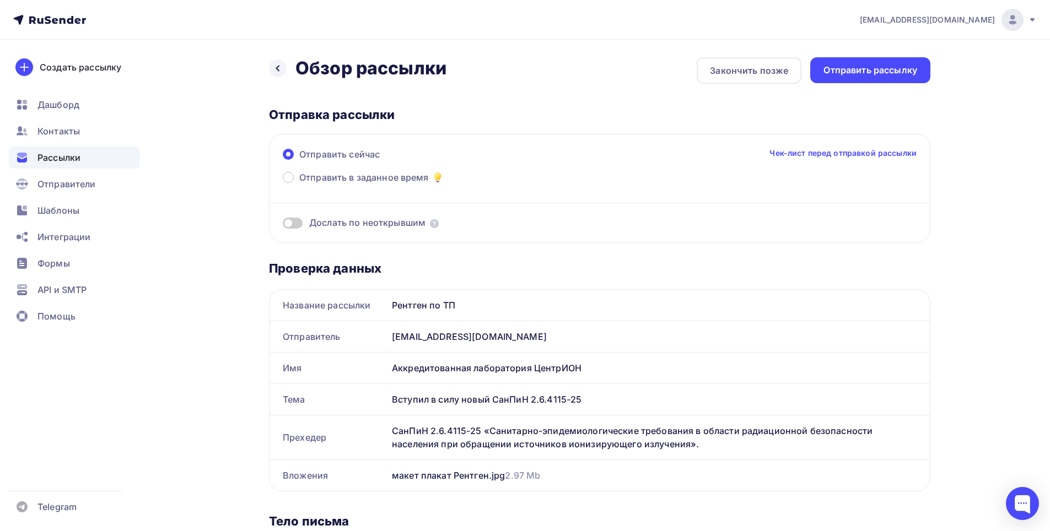
click at [80, 159] on span "Рассылки" at bounding box center [58, 157] width 43 height 13
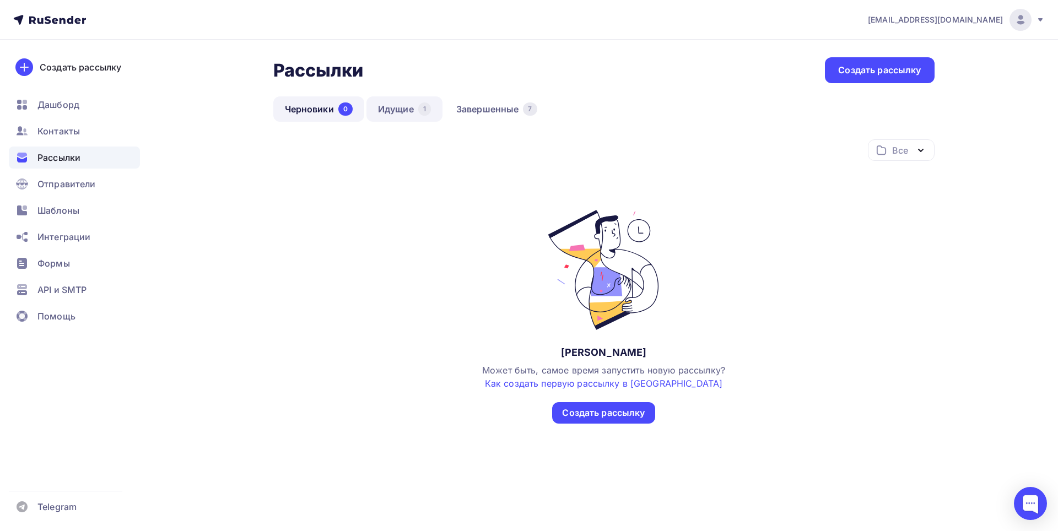
click at [407, 110] on link "Идущие 1" at bounding box center [405, 108] width 76 height 25
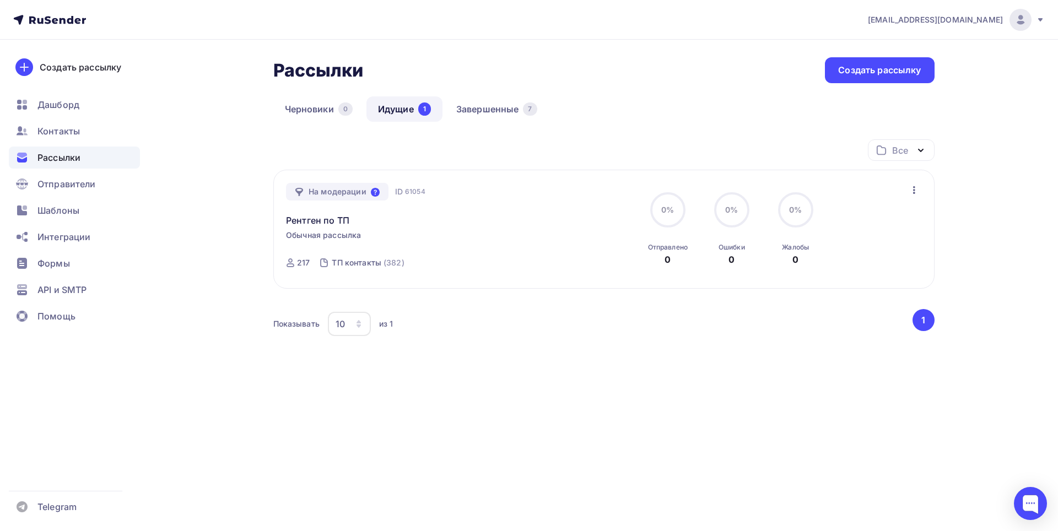
click at [373, 190] on icon at bounding box center [375, 192] width 9 height 9
click at [338, 191] on div "На модерации" at bounding box center [337, 192] width 103 height 18
click at [412, 208] on div "Рентген по ТП" at bounding box center [411, 214] width 251 height 26
click at [322, 218] on link "Рентген по ТП" at bounding box center [317, 220] width 63 height 13
